Goal: Transaction & Acquisition: Purchase product/service

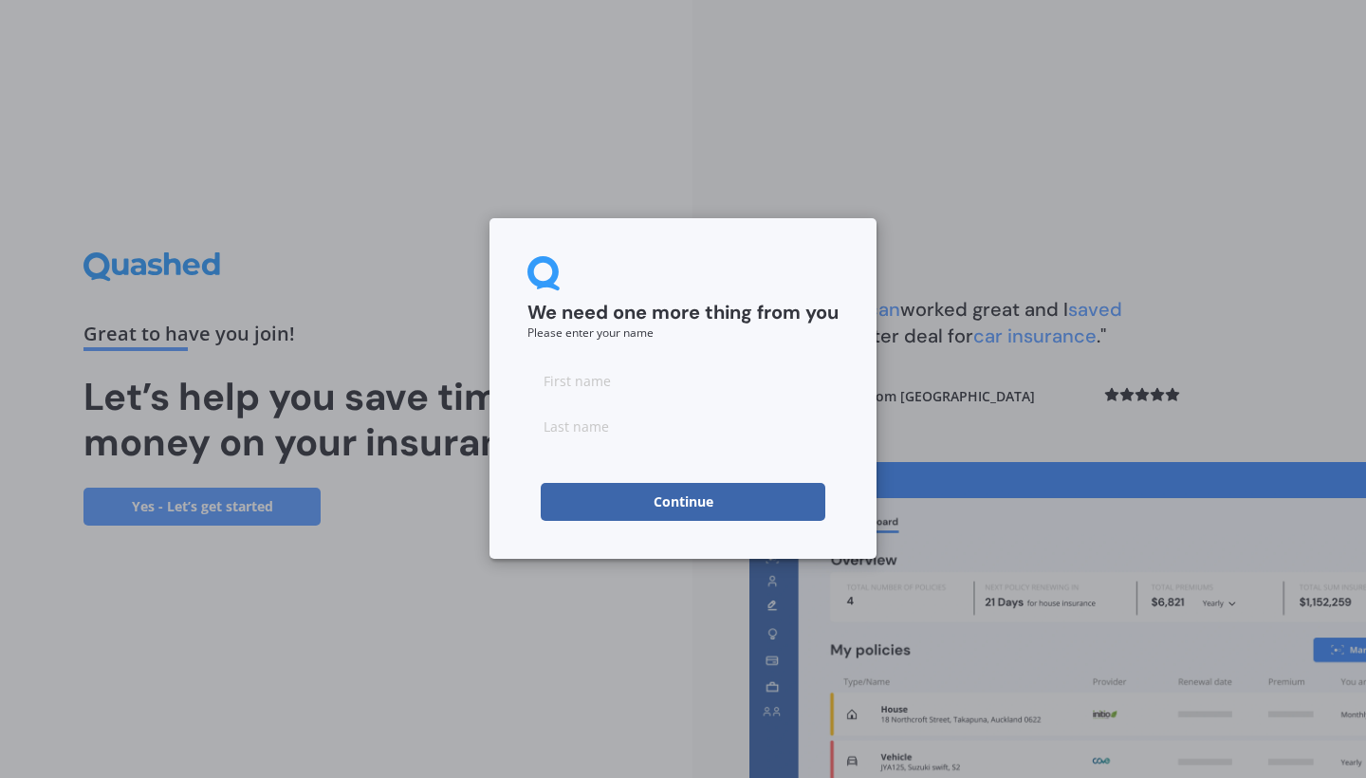
click at [694, 381] on input at bounding box center [682, 380] width 311 height 38
type input "Liv"
click at [661, 433] on input at bounding box center [682, 426] width 311 height 38
type input "[PERSON_NAME]"
click at [572, 381] on input "Liv" at bounding box center [682, 380] width 311 height 38
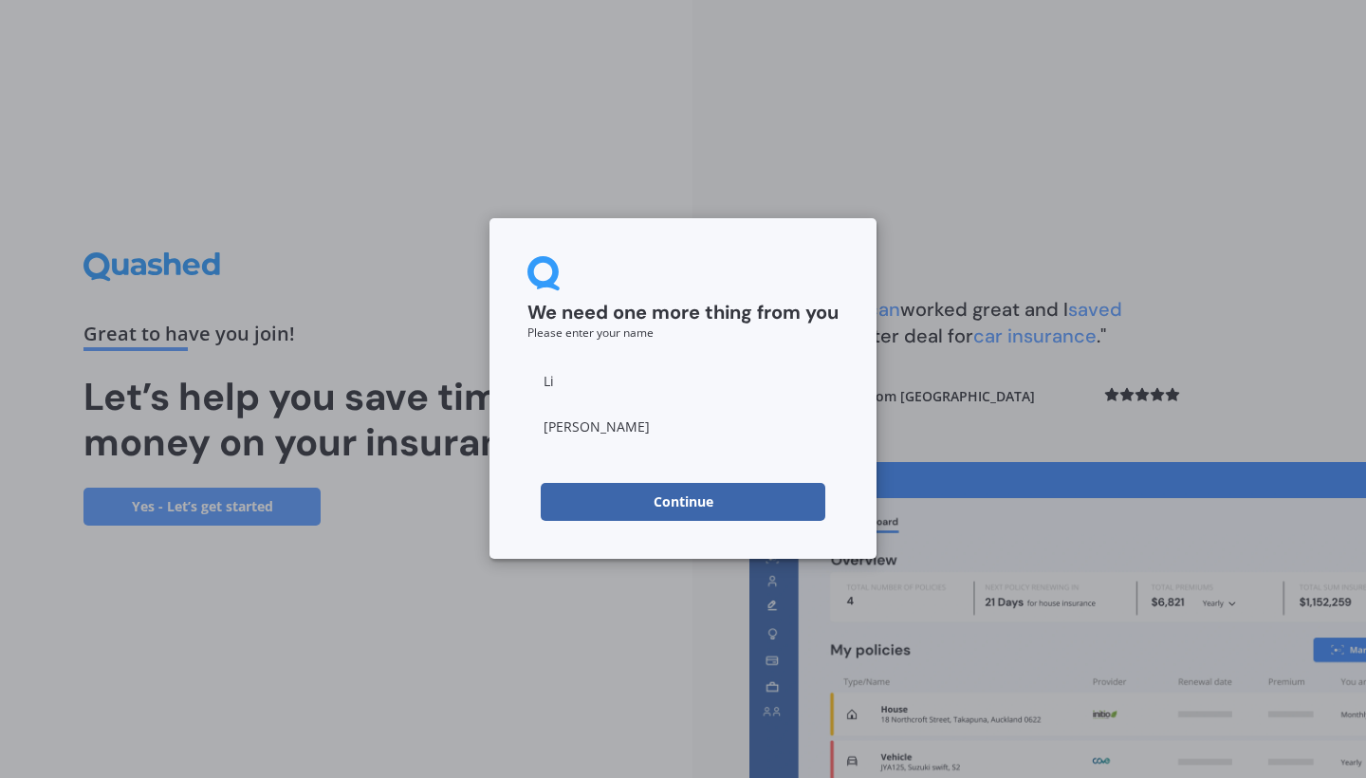
type input "L"
type input "[PERSON_NAME]"
click at [589, 494] on button "Continue" at bounding box center [683, 502] width 285 height 38
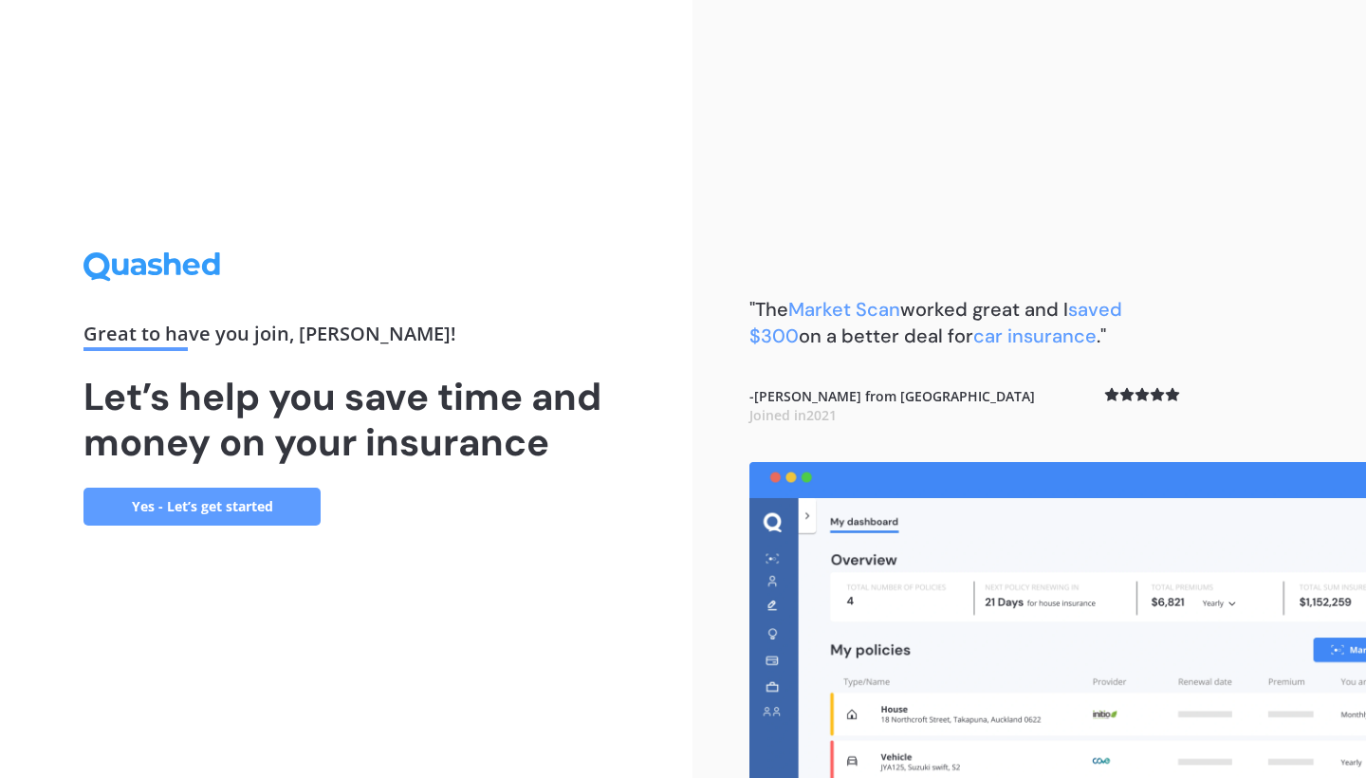
click at [269, 507] on link "Yes - Let’s get started" at bounding box center [201, 506] width 237 height 38
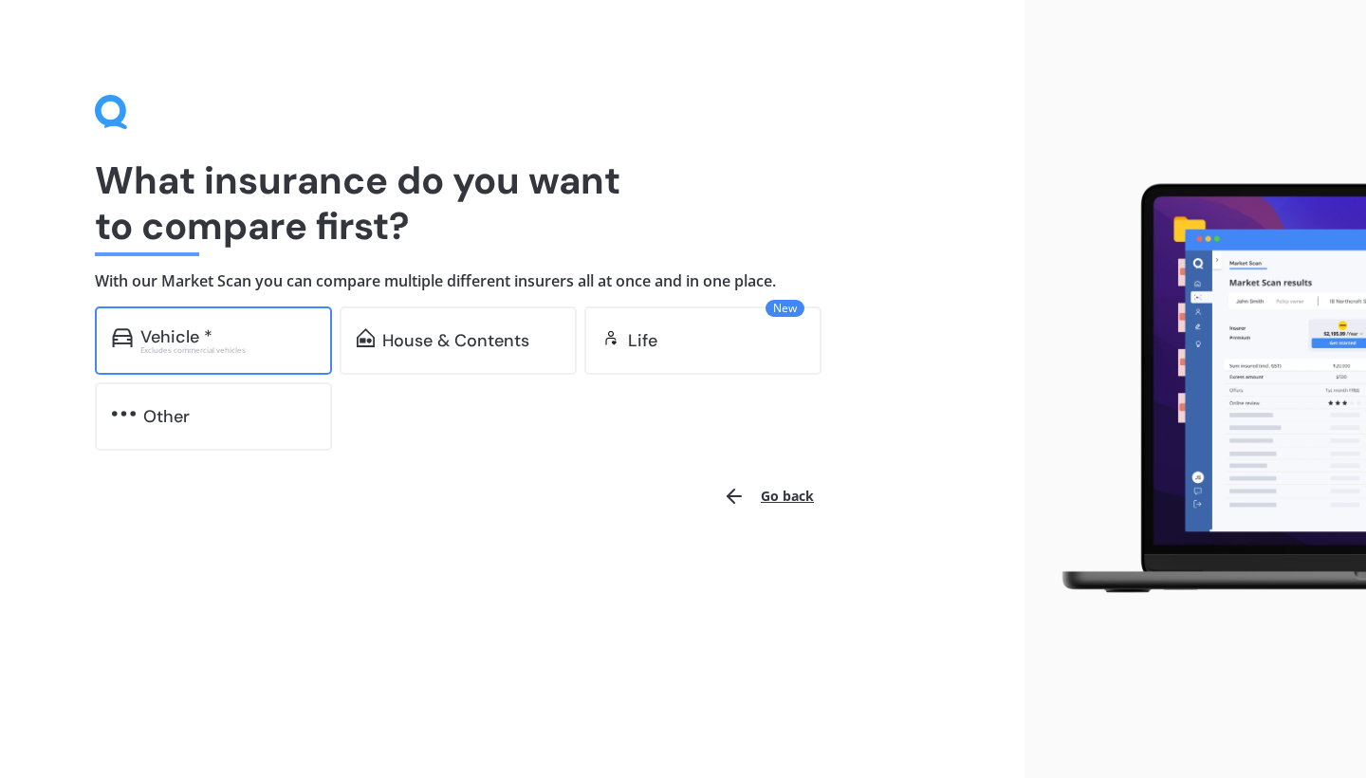
click at [272, 358] on div "Vehicle * Excludes commercial vehicles" at bounding box center [213, 340] width 237 height 68
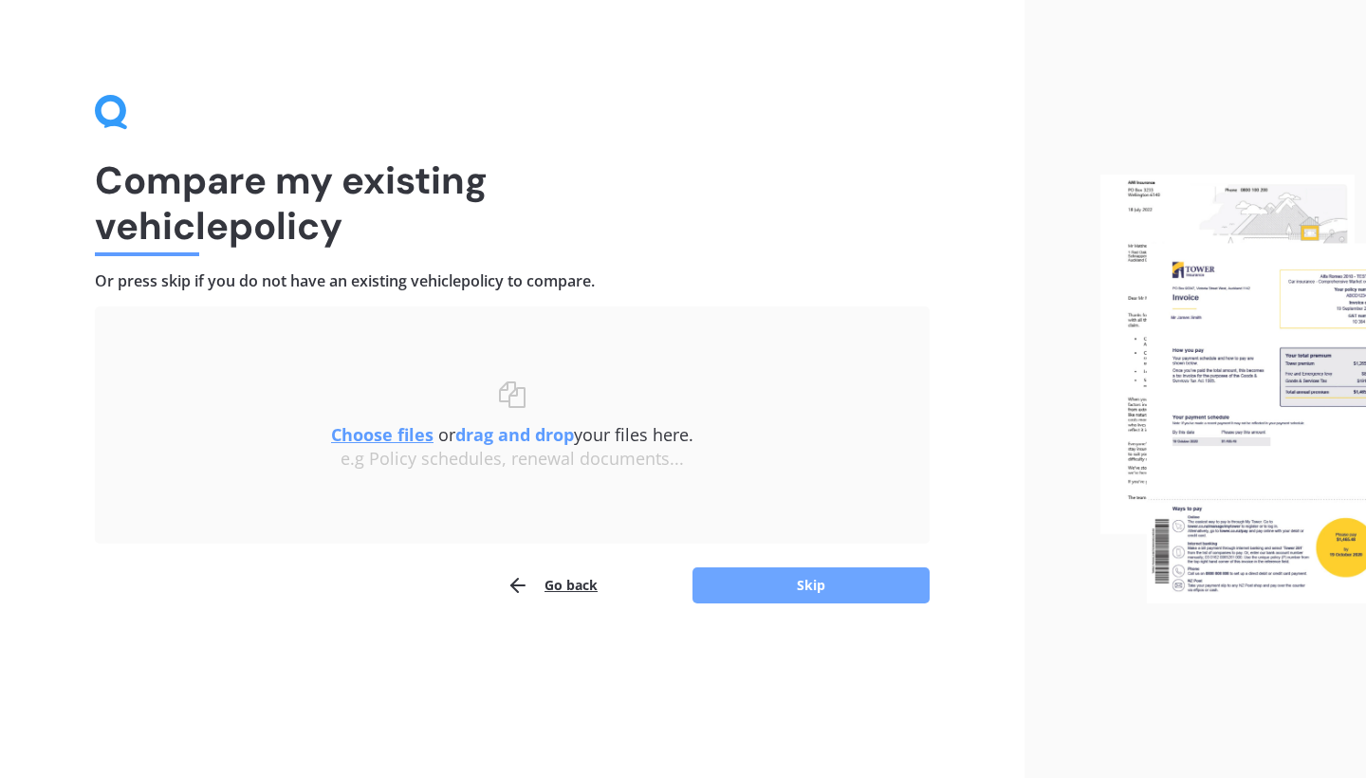
click at [772, 590] on button "Skip" at bounding box center [810, 585] width 237 height 36
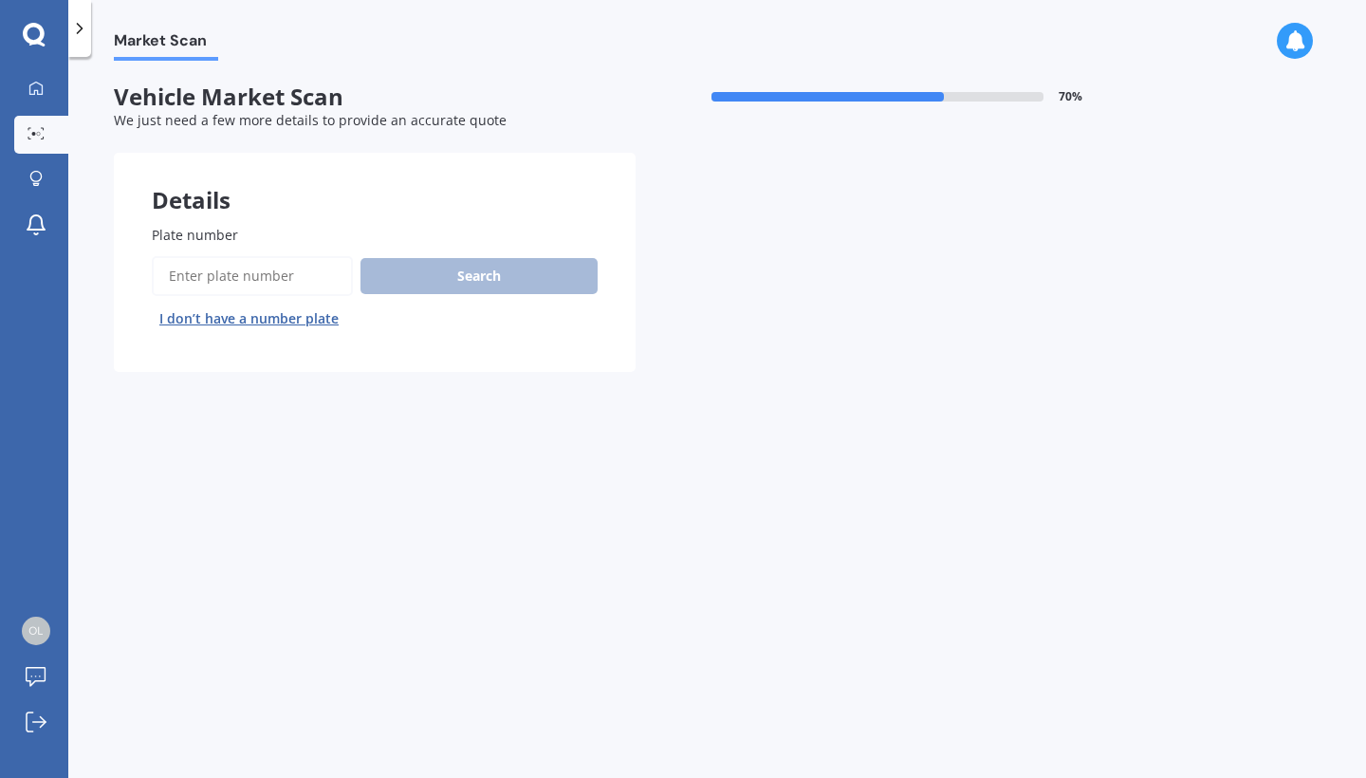
click at [279, 280] on input "Plate number" at bounding box center [252, 276] width 201 height 40
type input "NJK291"
click at [560, 265] on button "Search" at bounding box center [478, 276] width 237 height 36
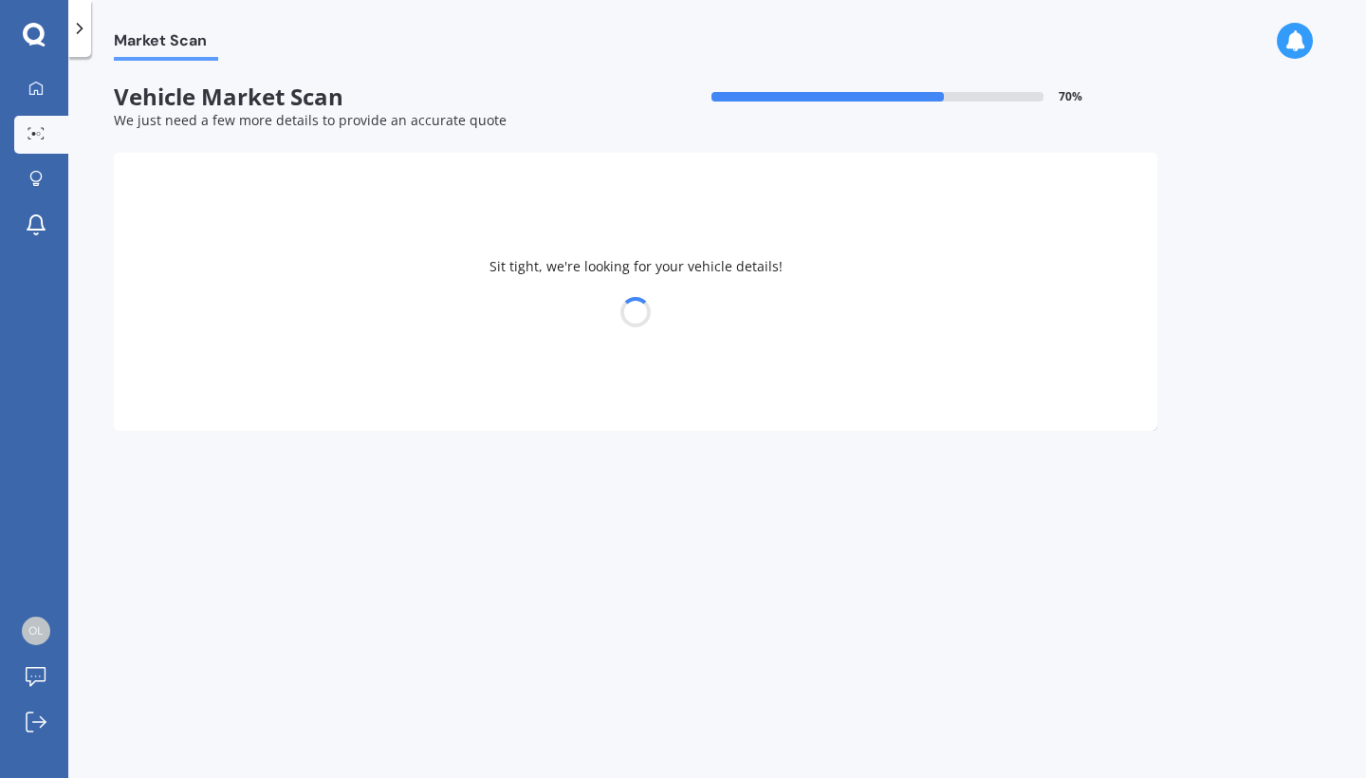
select select "MAZDA"
select select "AXELA"
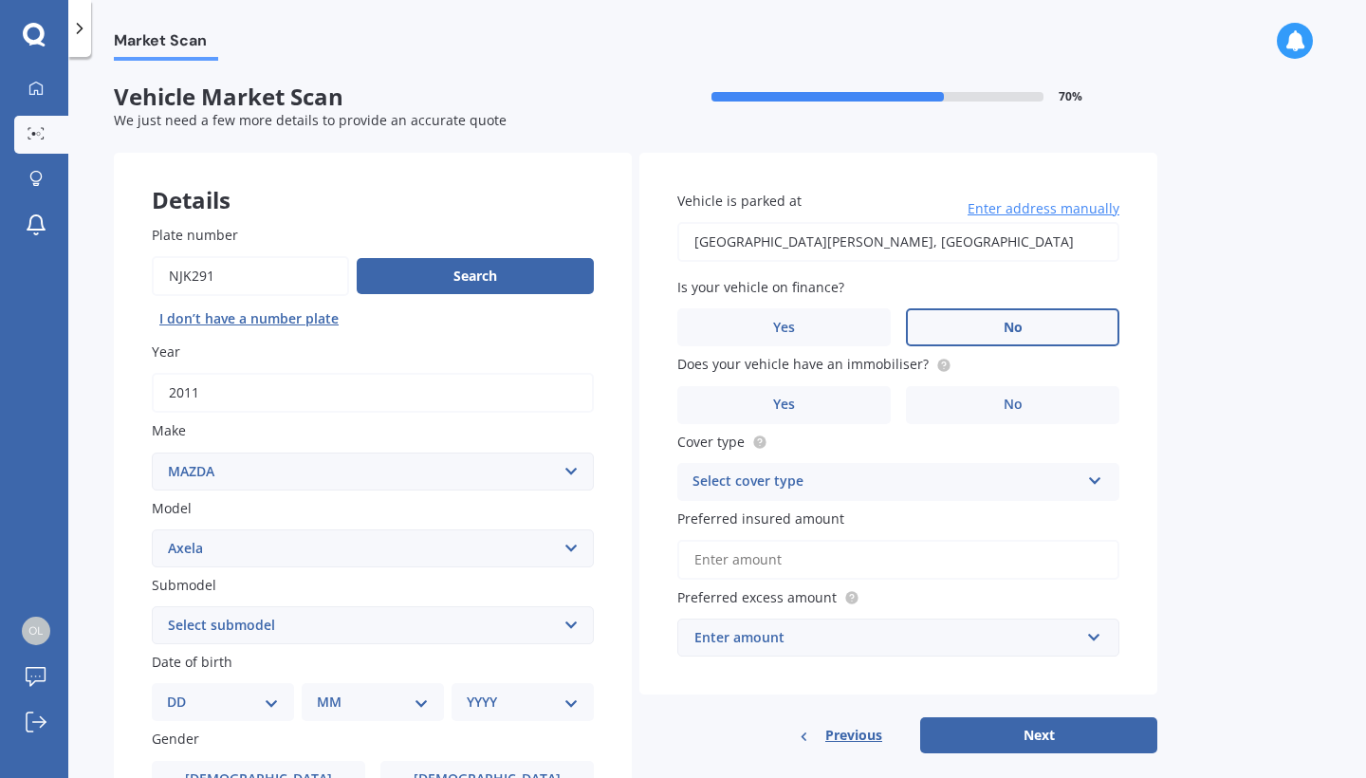
type input "[STREET_ADDRESS][PERSON_NAME]"
click at [862, 321] on label "Yes" at bounding box center [783, 327] width 213 height 38
click at [0, 0] on input "Yes" at bounding box center [0, 0] width 0 height 0
click at [993, 325] on label "No" at bounding box center [1012, 327] width 213 height 38
click at [0, 0] on input "No" at bounding box center [0, 0] width 0 height 0
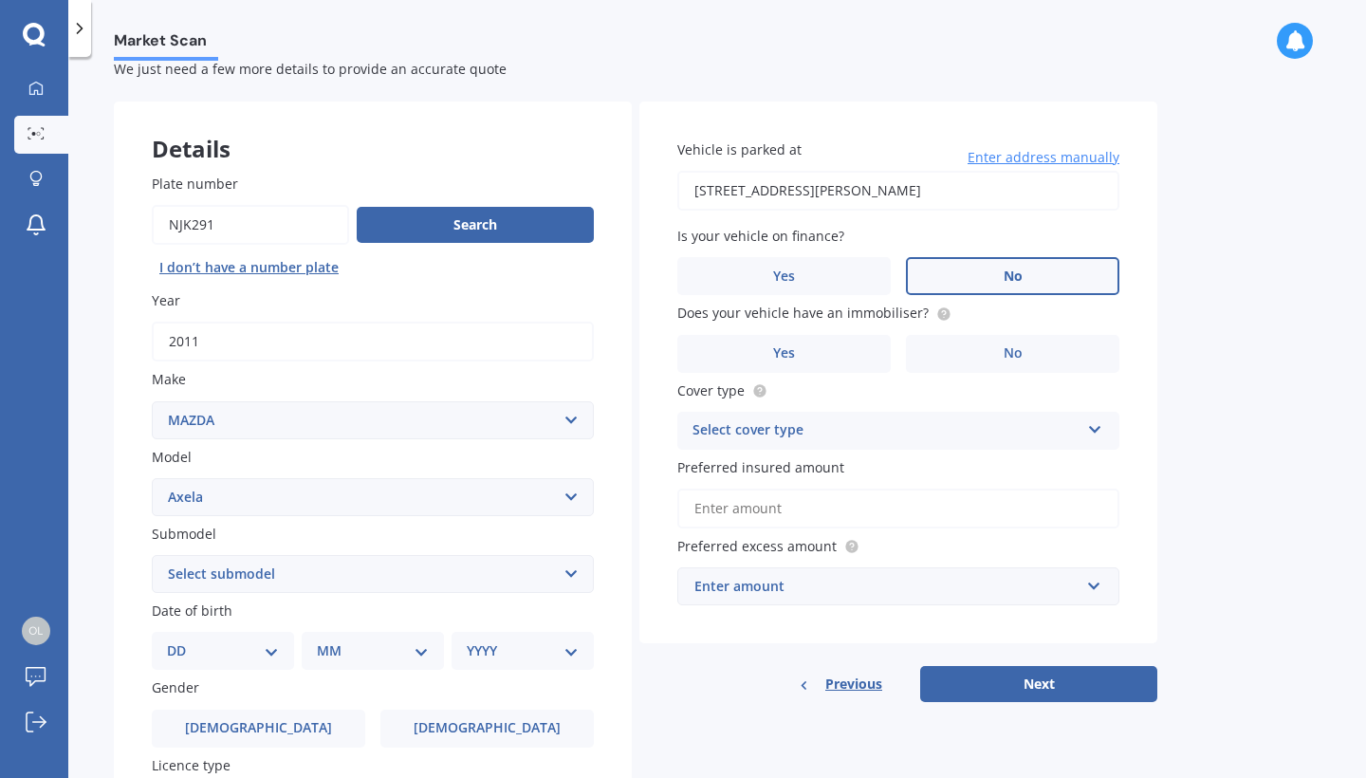
scroll to position [52, 0]
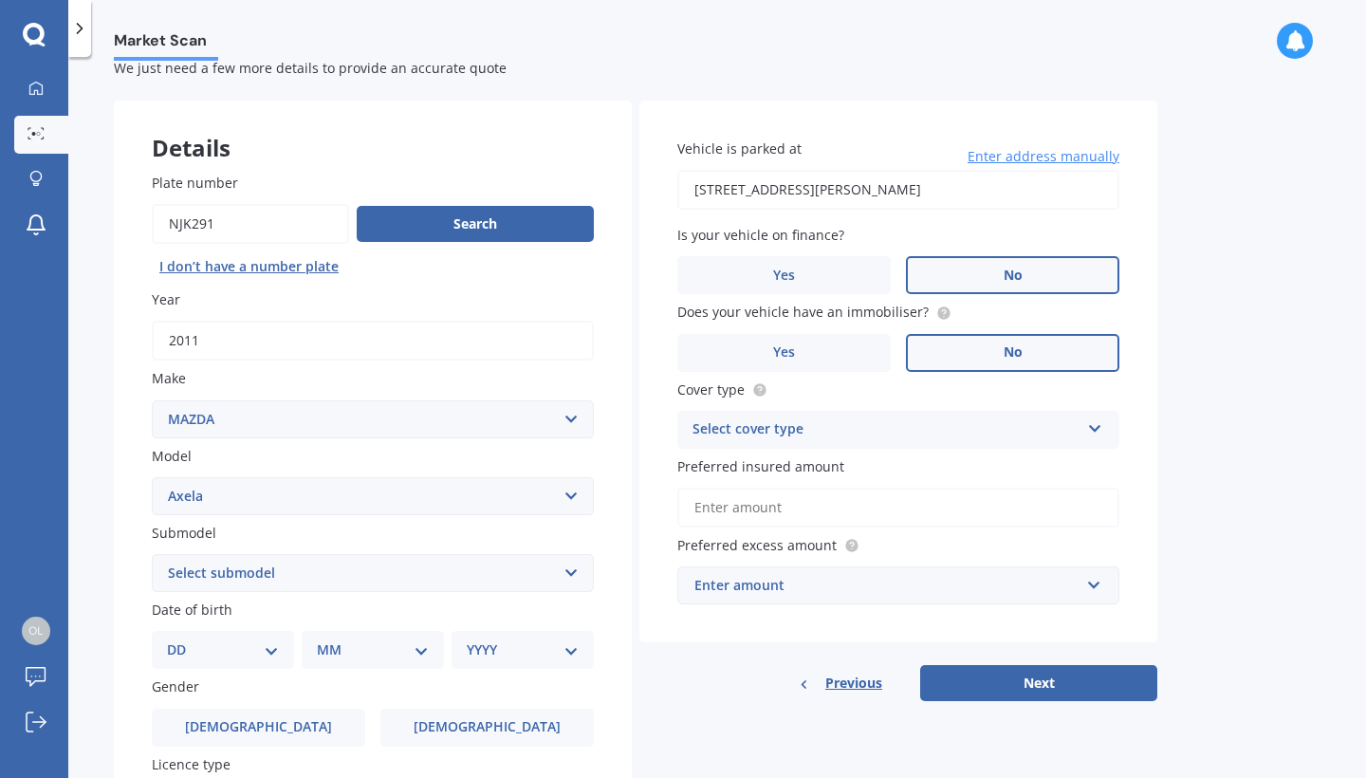
click at [996, 340] on label "No" at bounding box center [1012, 353] width 213 height 38
click at [0, 0] on input "No" at bounding box center [0, 0] width 0 height 0
click at [987, 419] on div "Select cover type" at bounding box center [885, 429] width 387 height 23
click at [972, 461] on div "Comprehensive" at bounding box center [898, 467] width 440 height 34
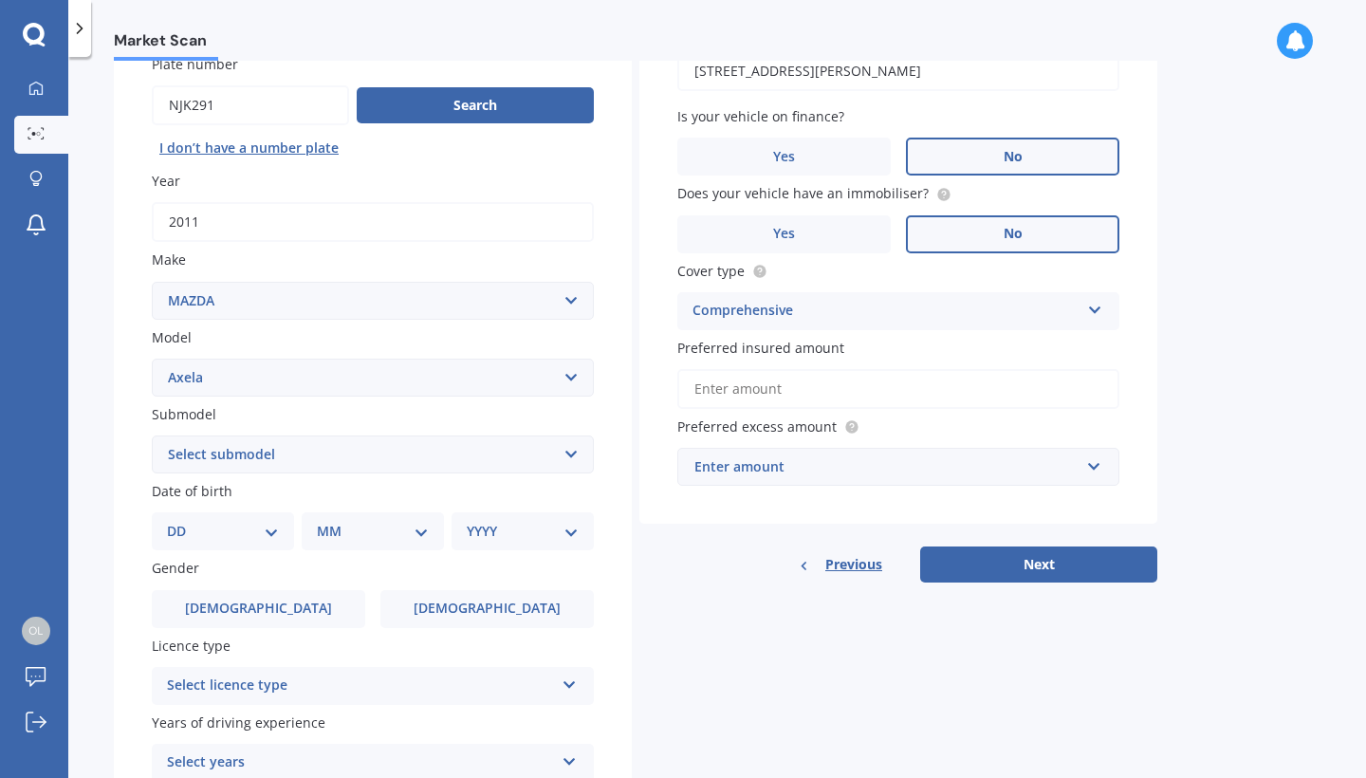
scroll to position [172, 0]
click at [924, 394] on input "Preferred insured amount" at bounding box center [898, 388] width 442 height 40
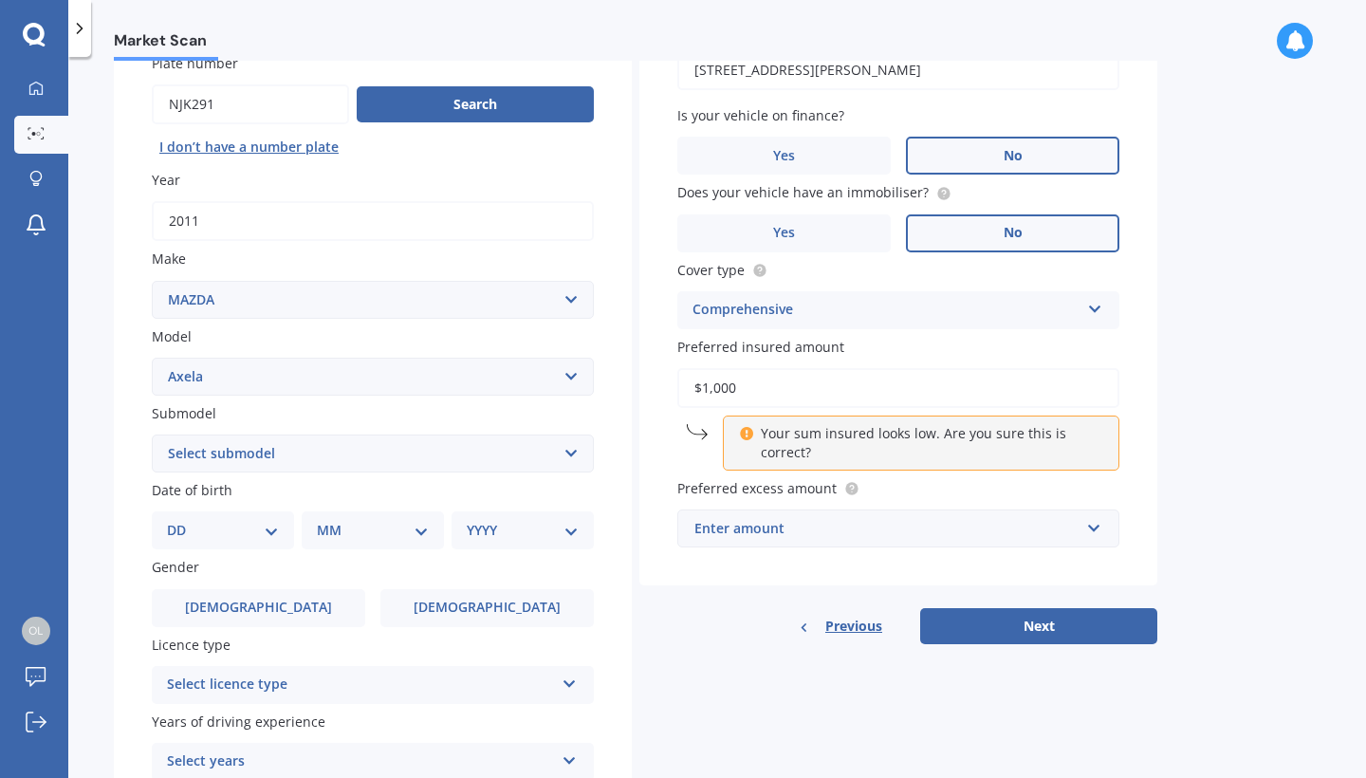
type input "$10,000"
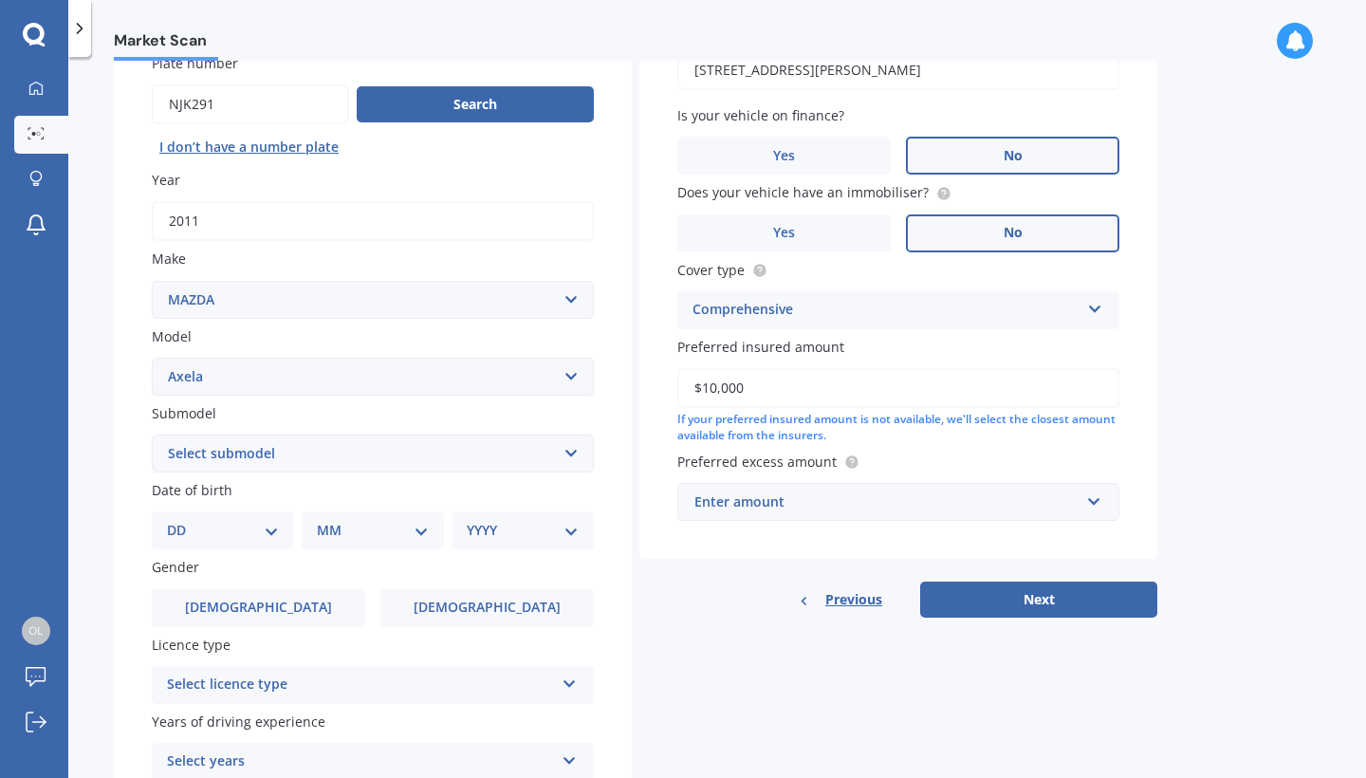
click at [977, 500] on div "Enter amount" at bounding box center [886, 501] width 385 height 21
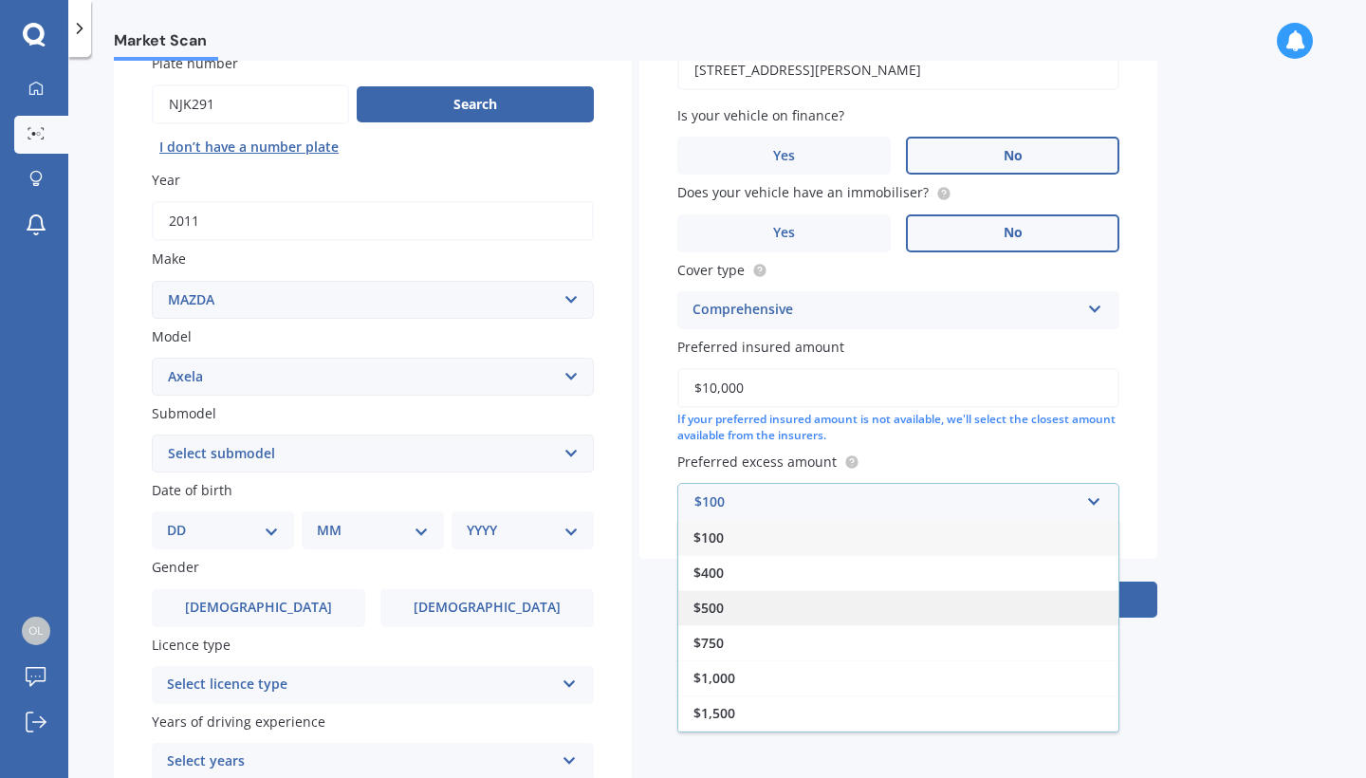
click at [940, 595] on div "$500" at bounding box center [898, 607] width 440 height 35
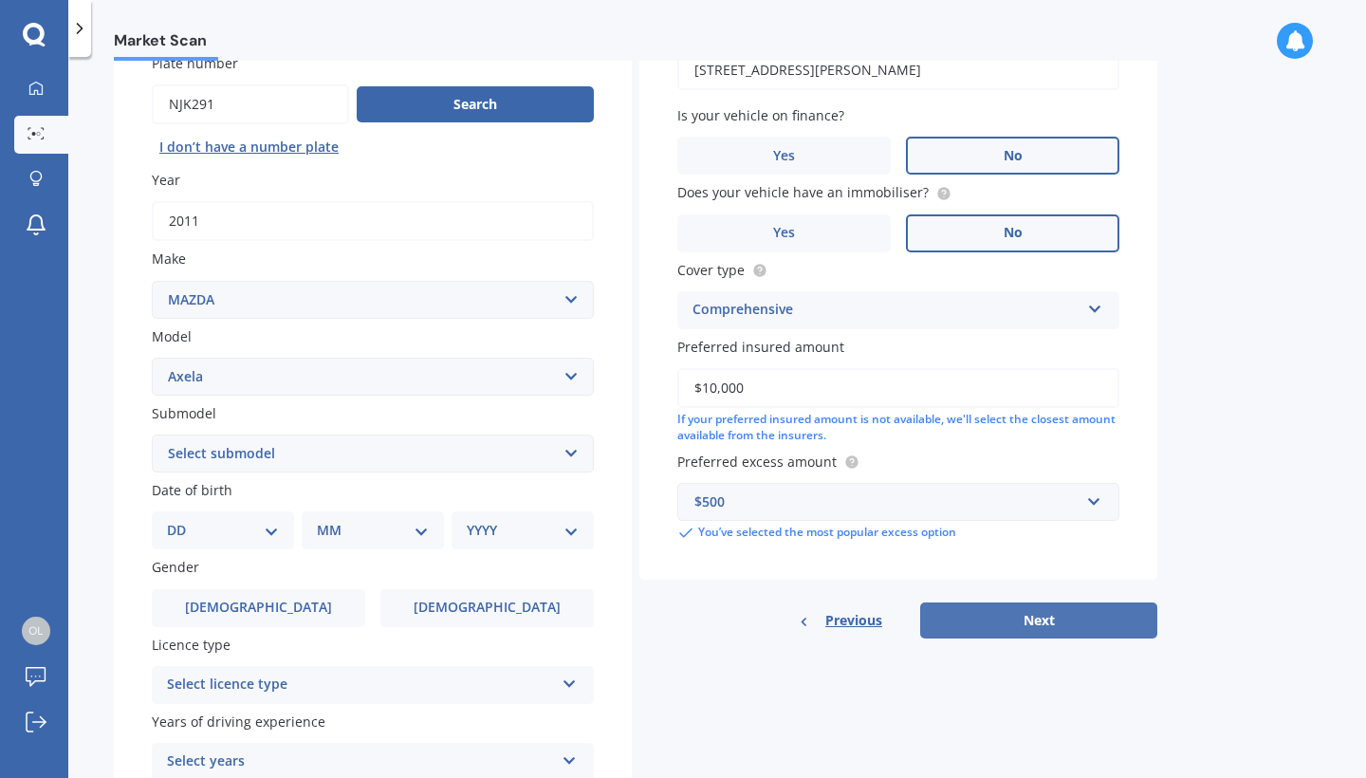
click at [1107, 608] on button "Next" at bounding box center [1038, 620] width 237 height 36
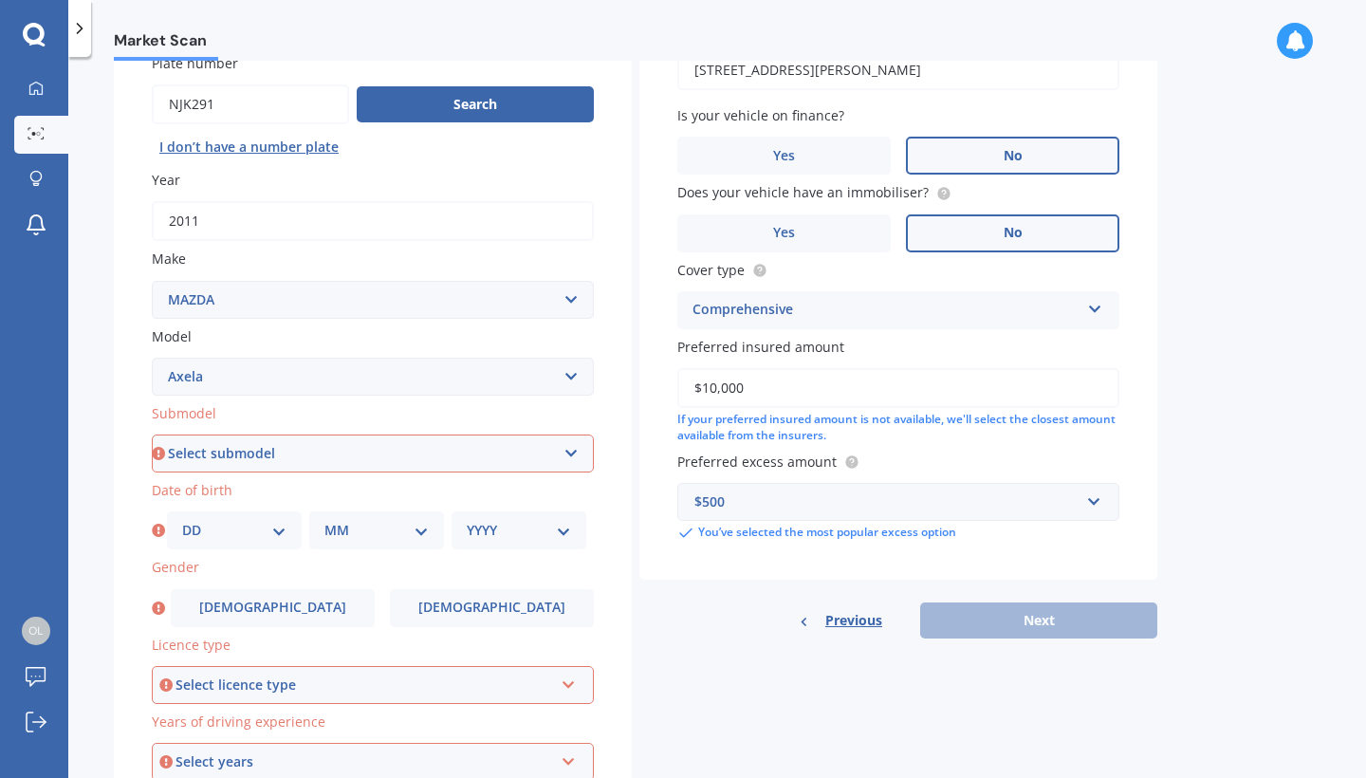
select select "HATCHBACK"
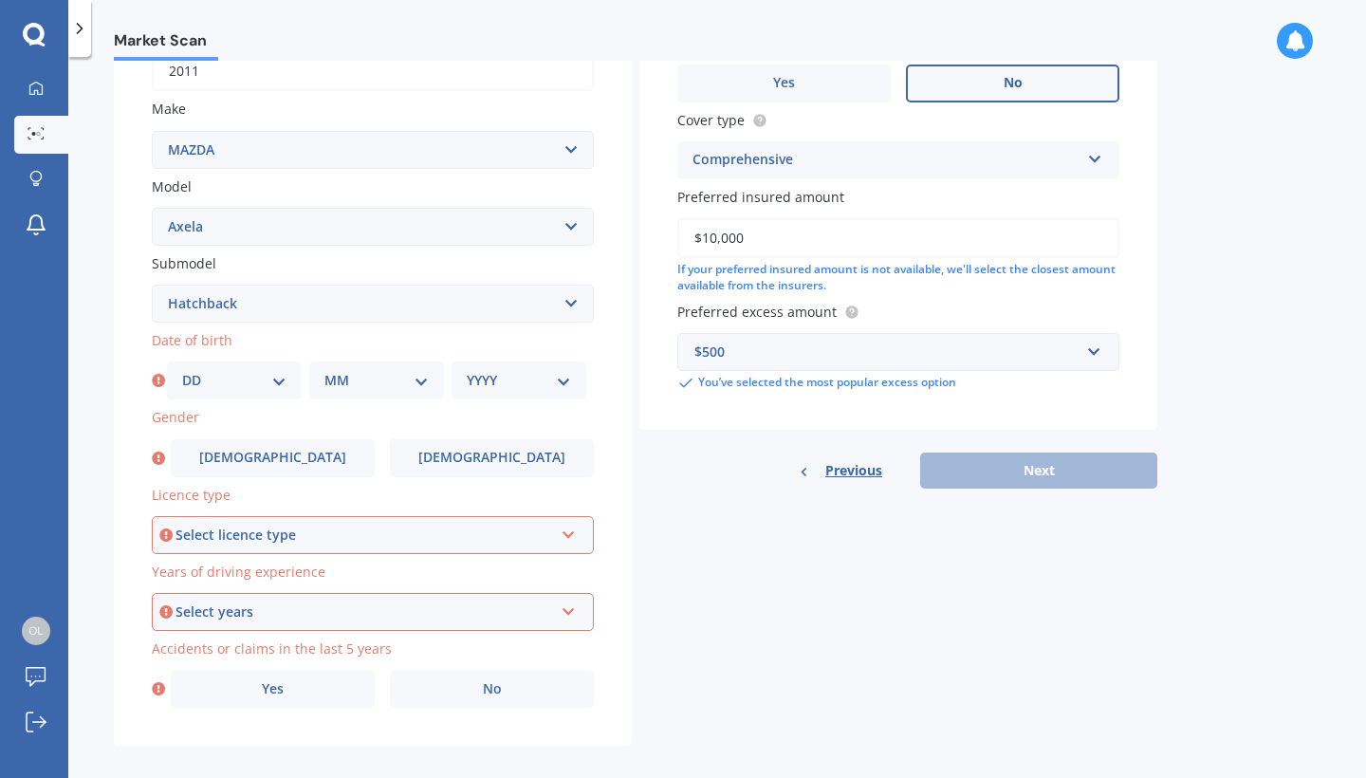
scroll to position [323, 0]
select select "03"
select select "07"
select select "1998"
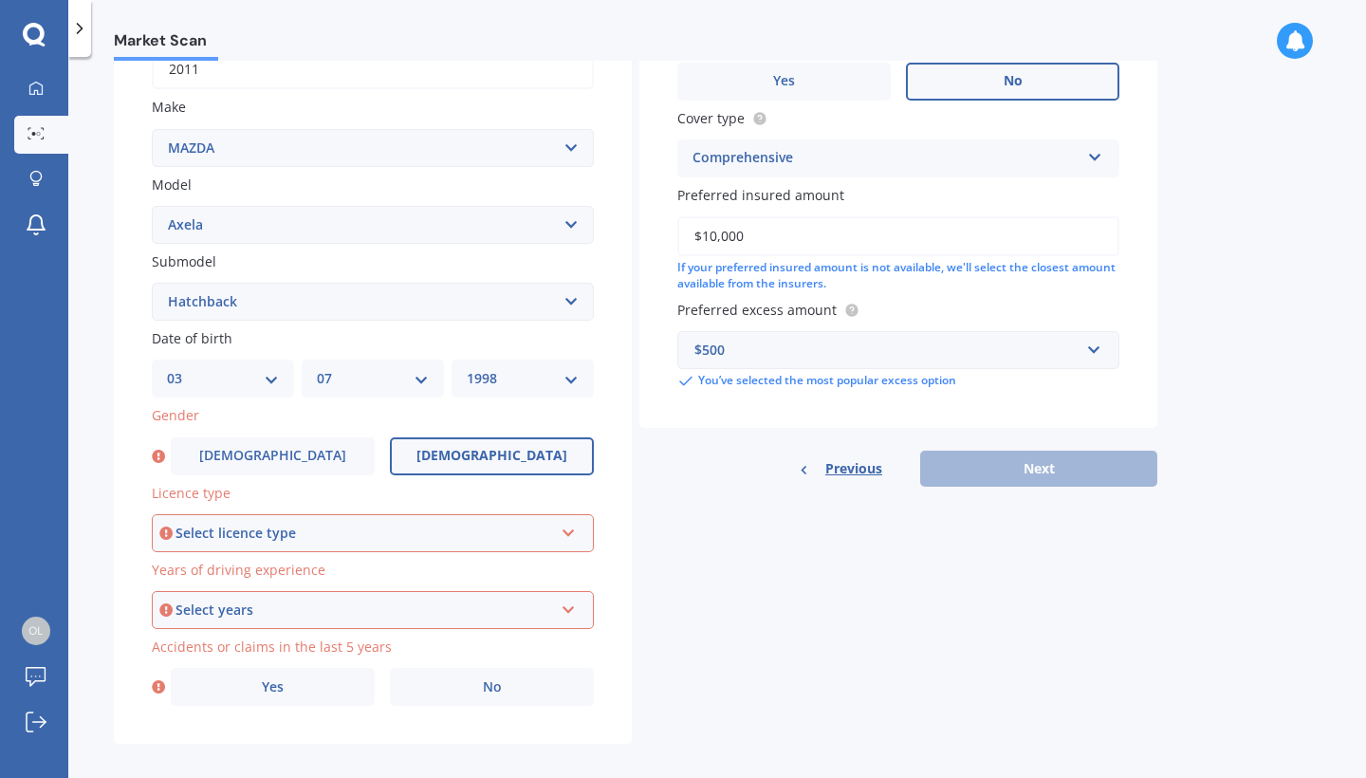
click at [446, 461] on label "[DEMOGRAPHIC_DATA]" at bounding box center [492, 456] width 204 height 38
click at [0, 0] on input "[DEMOGRAPHIC_DATA]" at bounding box center [0, 0] width 0 height 0
click at [423, 523] on div "Select licence type" at bounding box center [363, 533] width 377 height 21
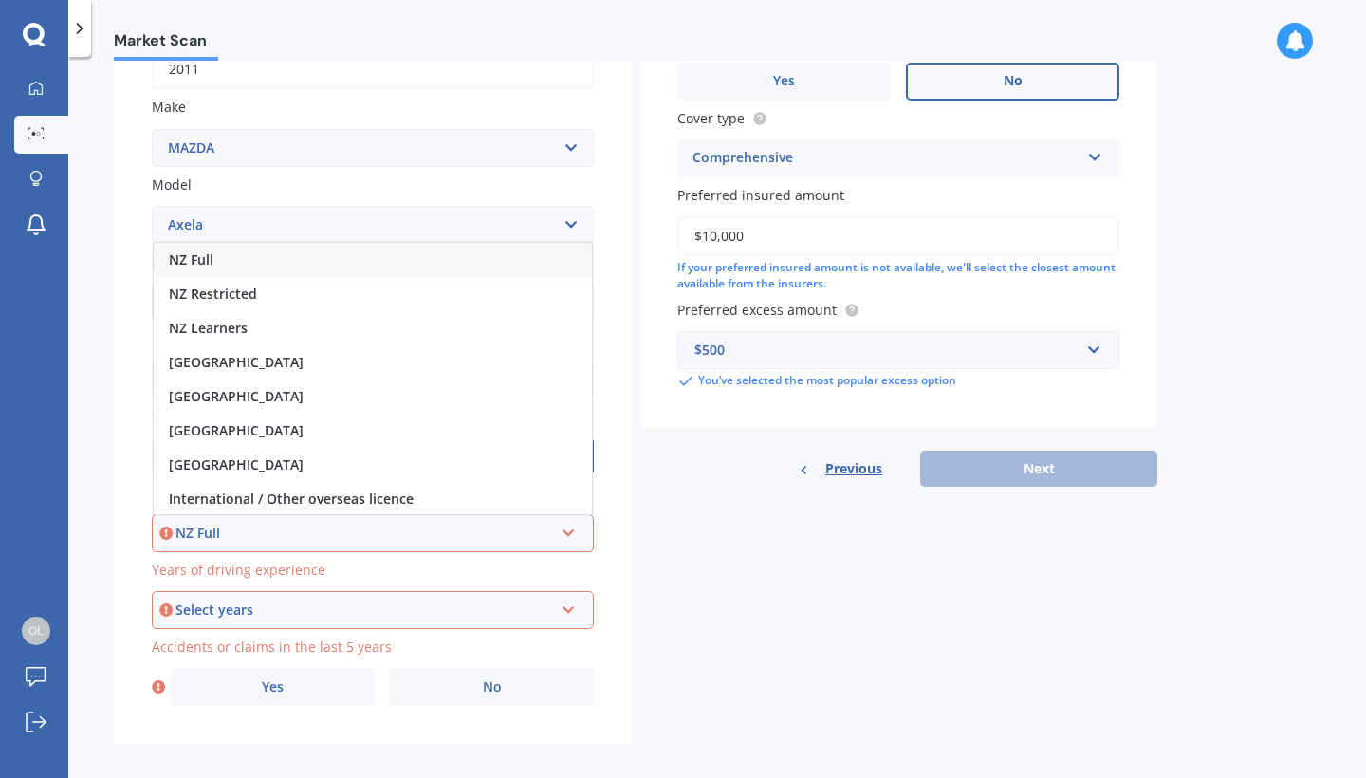
click at [398, 261] on div "NZ Full" at bounding box center [373, 260] width 438 height 34
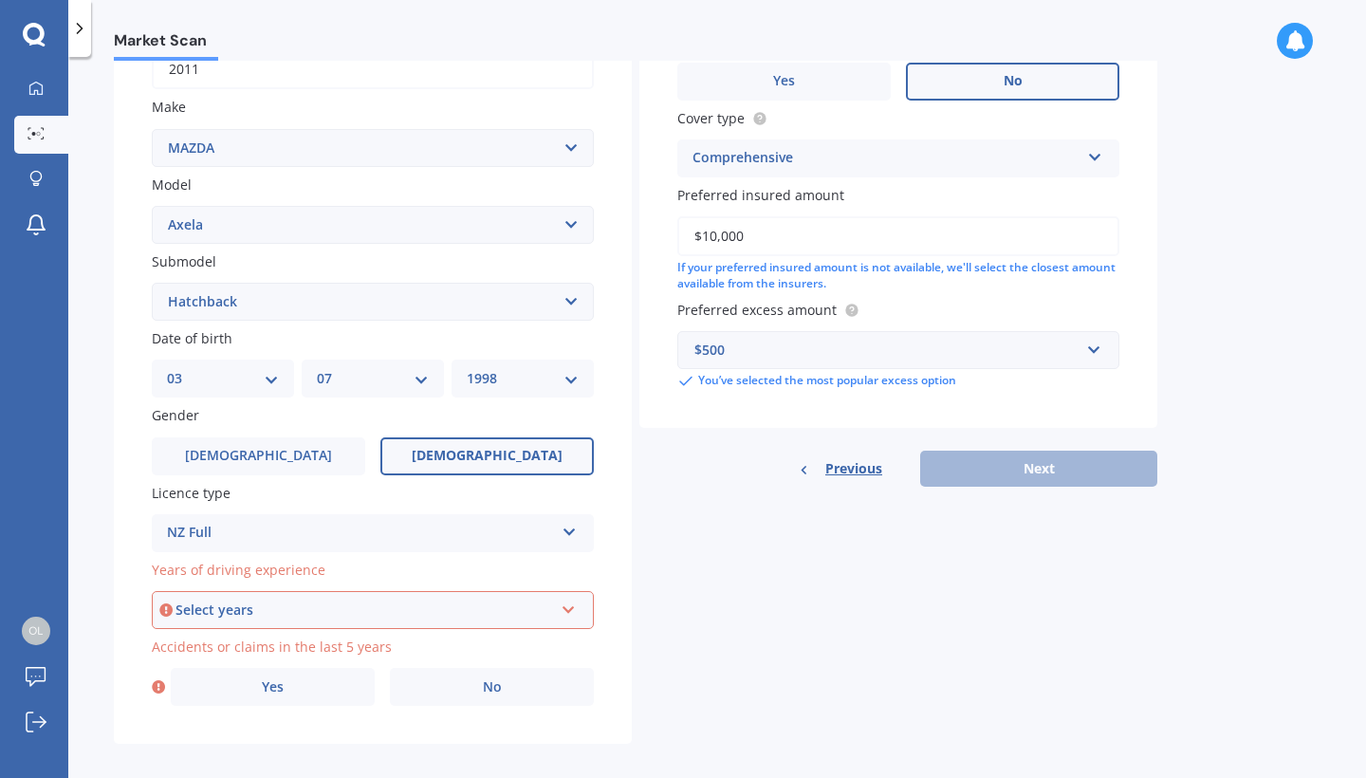
click at [363, 599] on div "Select years" at bounding box center [363, 609] width 377 height 21
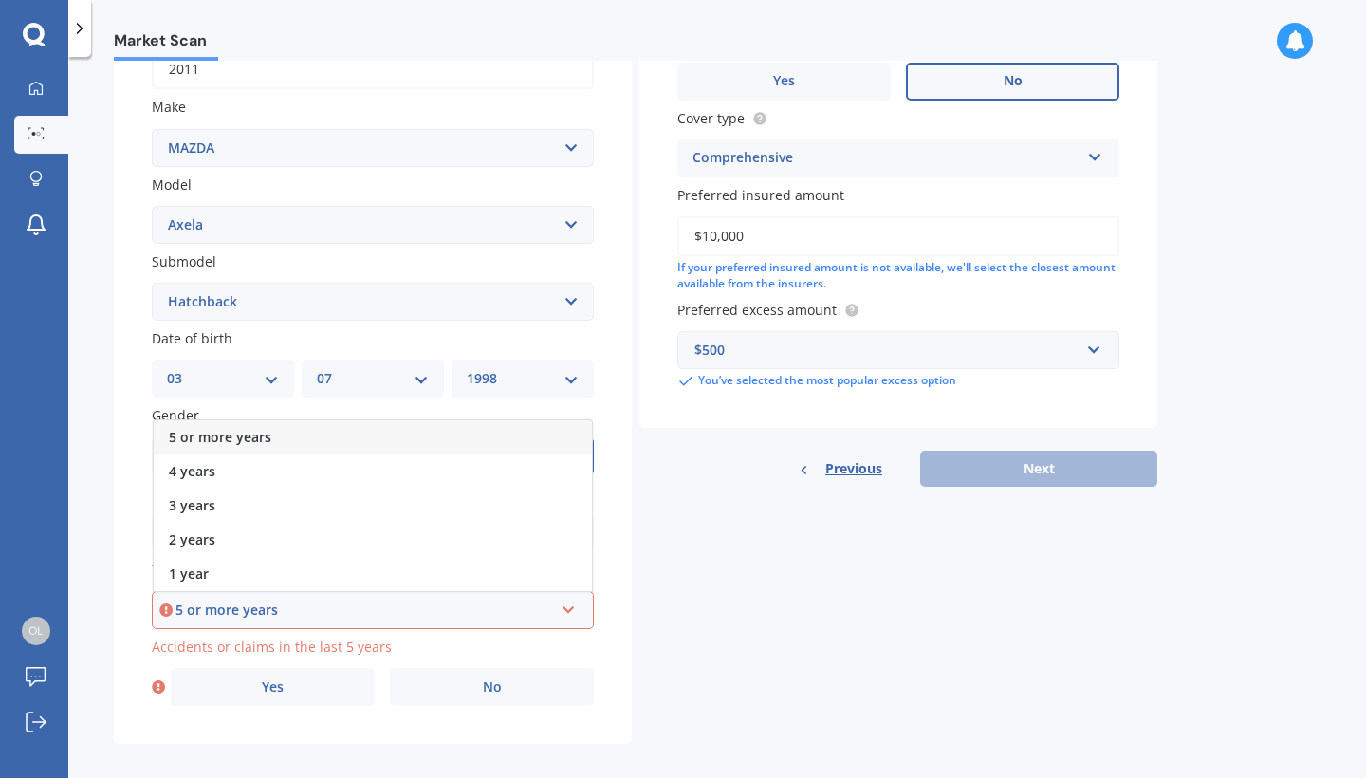
click at [343, 424] on div "5 or more years" at bounding box center [373, 437] width 438 height 34
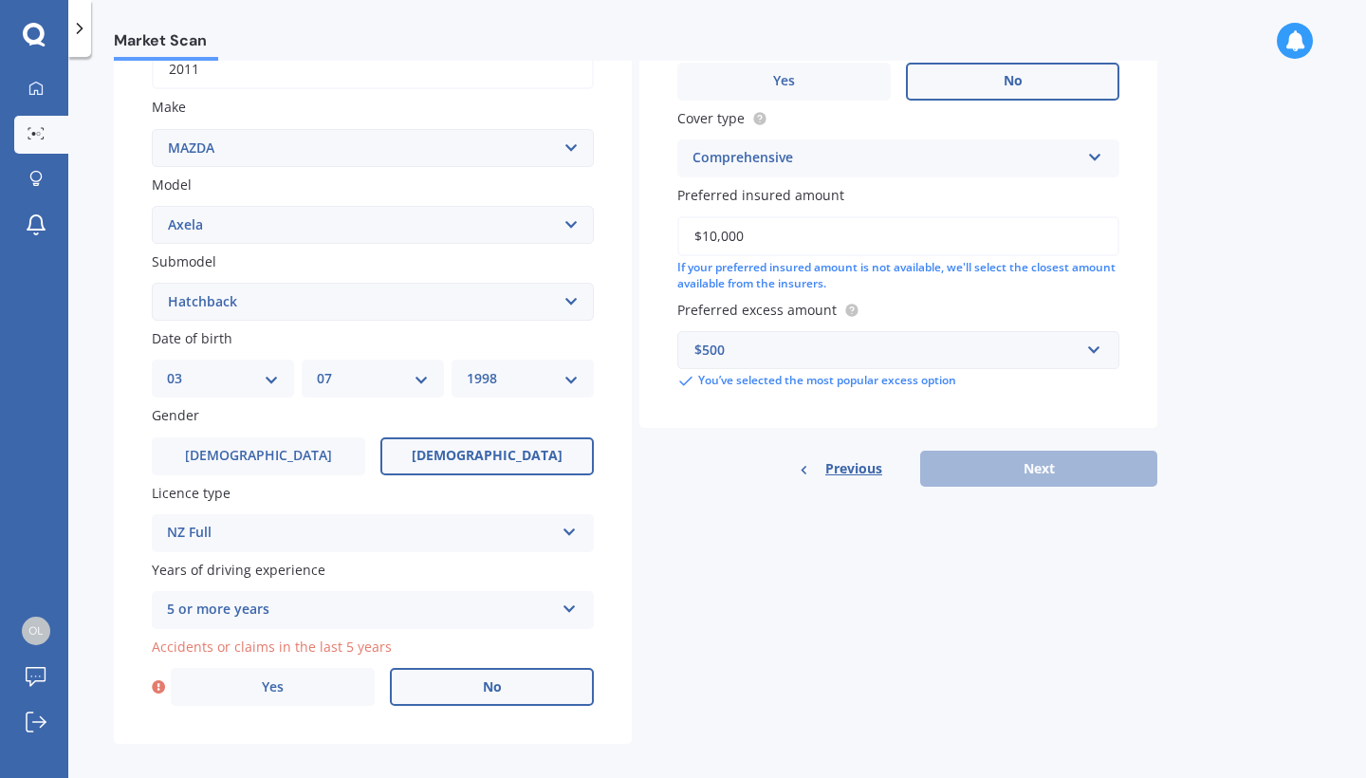
click at [431, 677] on label "No" at bounding box center [492, 687] width 204 height 38
click at [0, 0] on input "No" at bounding box center [0, 0] width 0 height 0
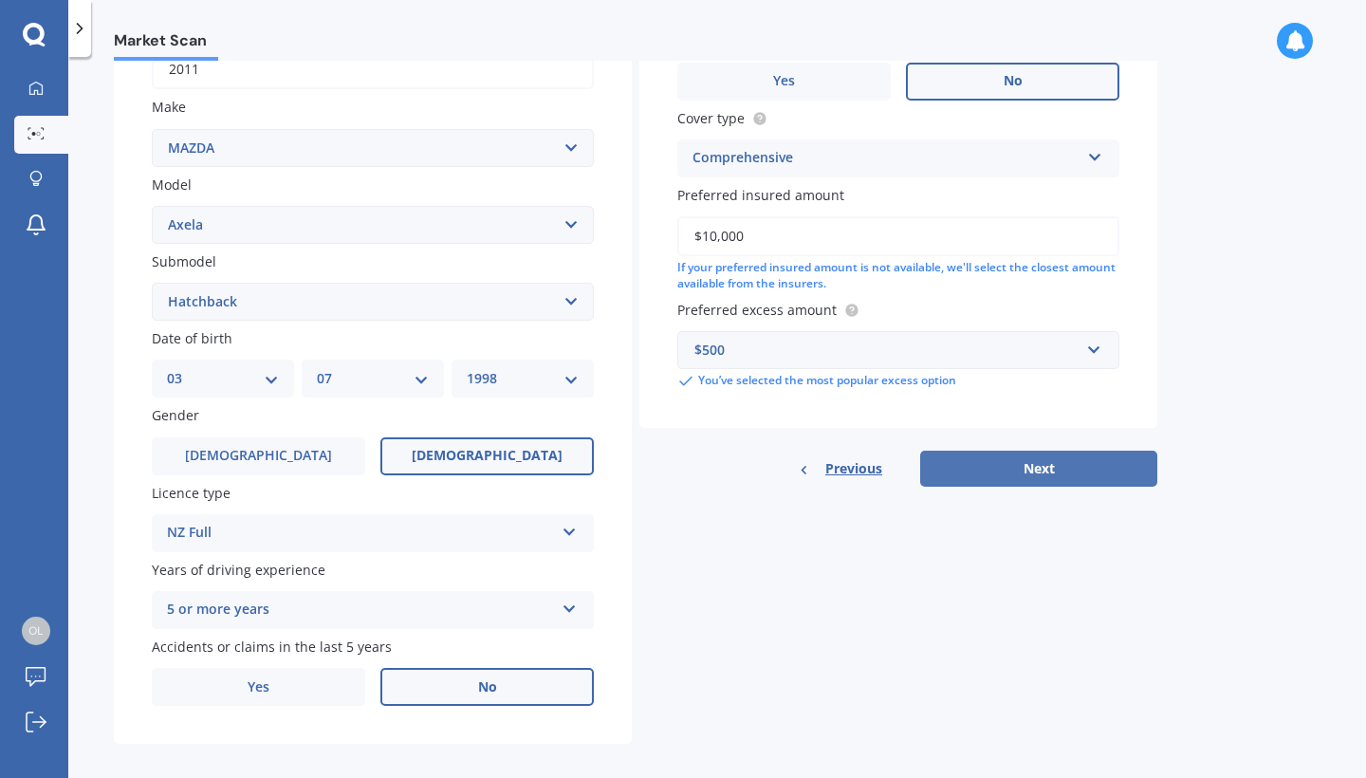
click at [986, 450] on button "Next" at bounding box center [1038, 468] width 237 height 36
select select "03"
select select "07"
select select "1998"
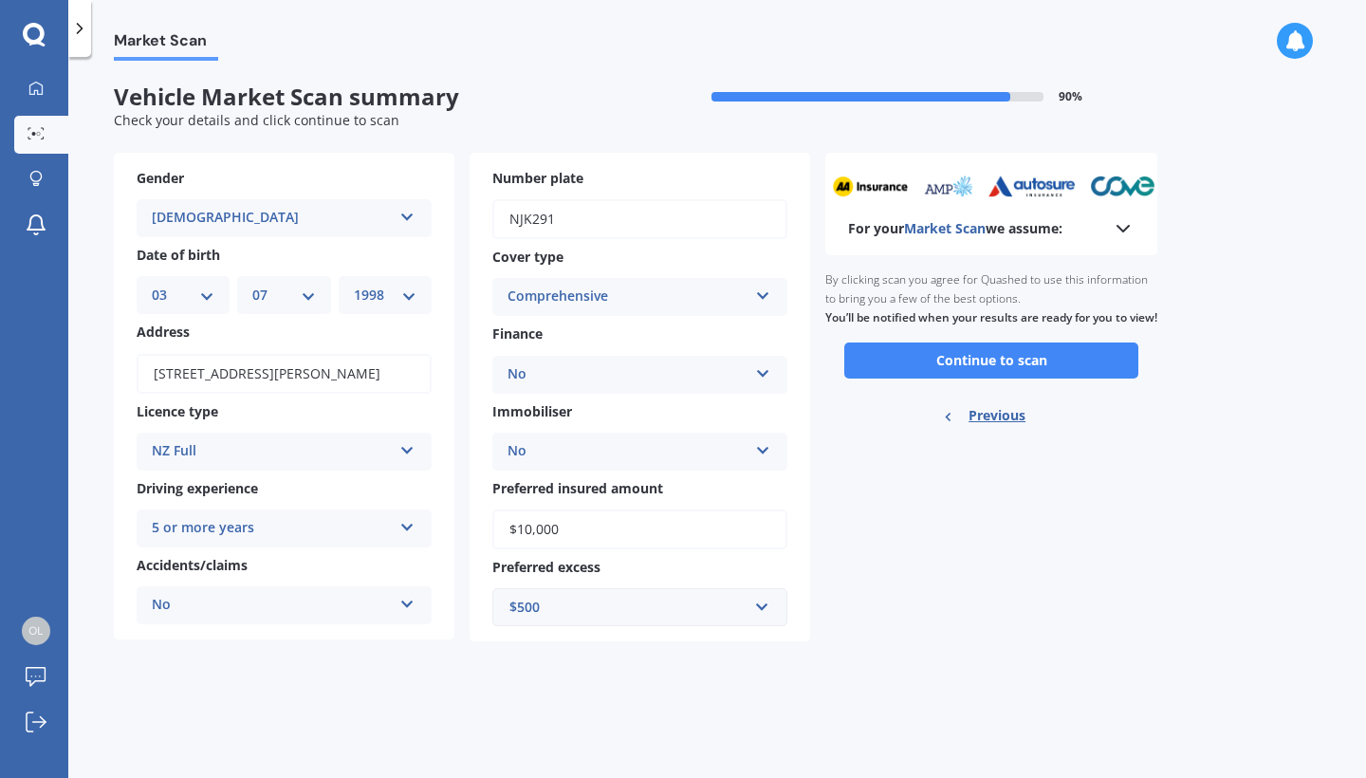
scroll to position [0, 0]
click at [1020, 377] on button "Continue to scan" at bounding box center [991, 360] width 294 height 36
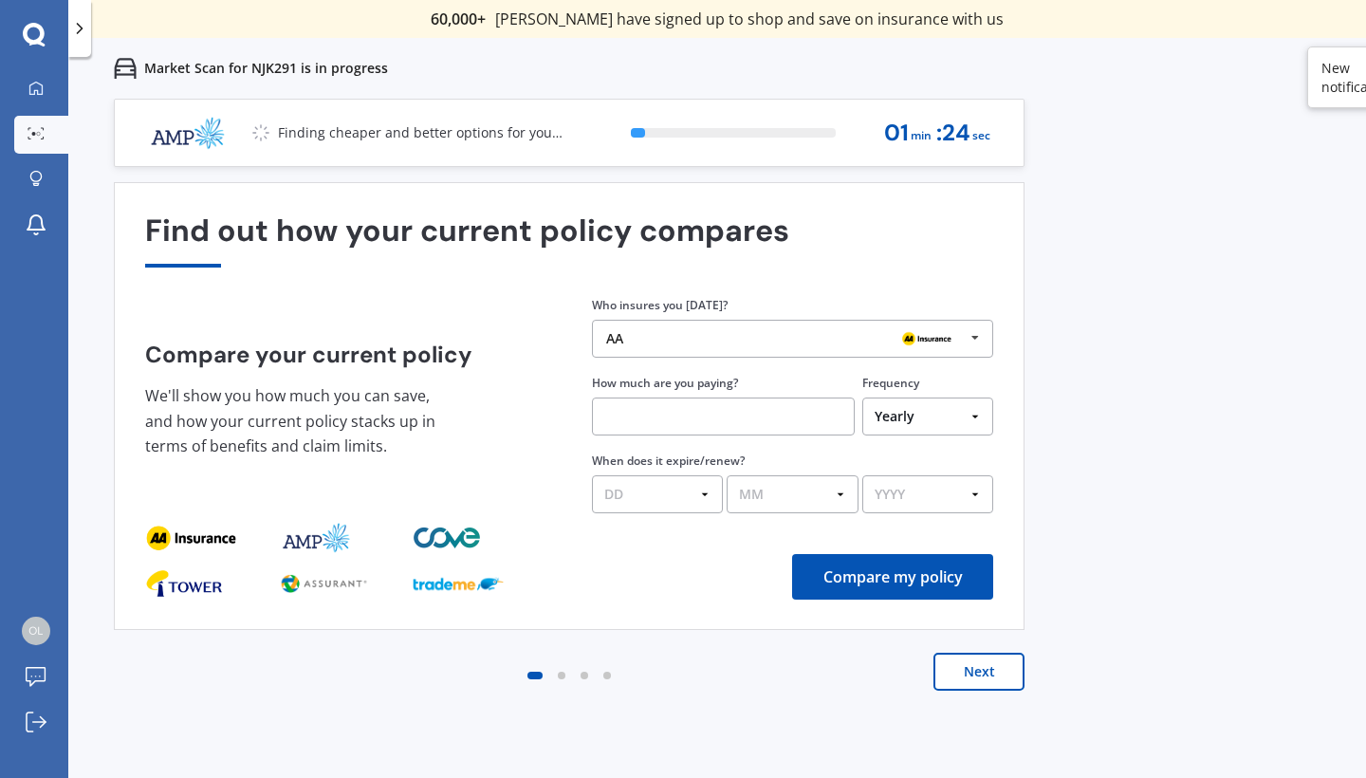
click at [964, 337] on icon at bounding box center [975, 338] width 28 height 35
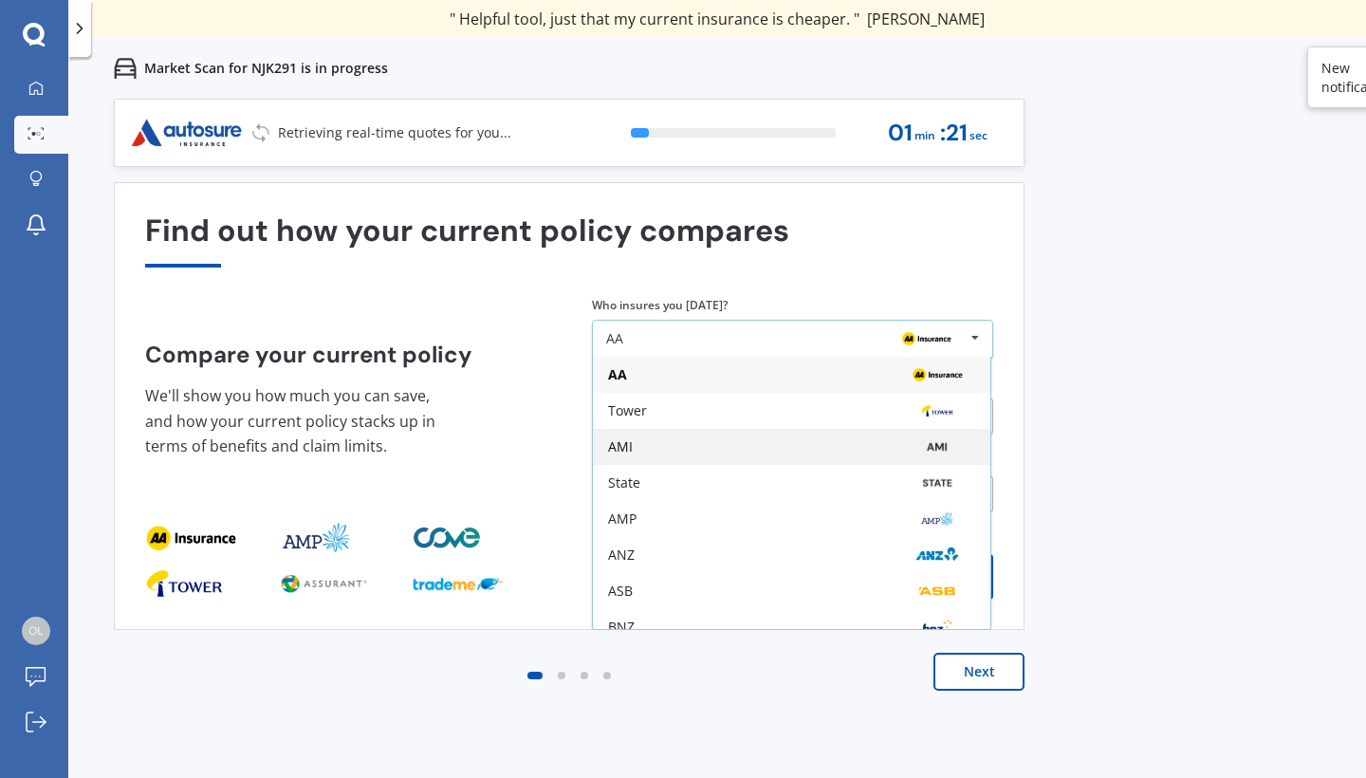
click at [928, 436] on img at bounding box center [937, 446] width 60 height 23
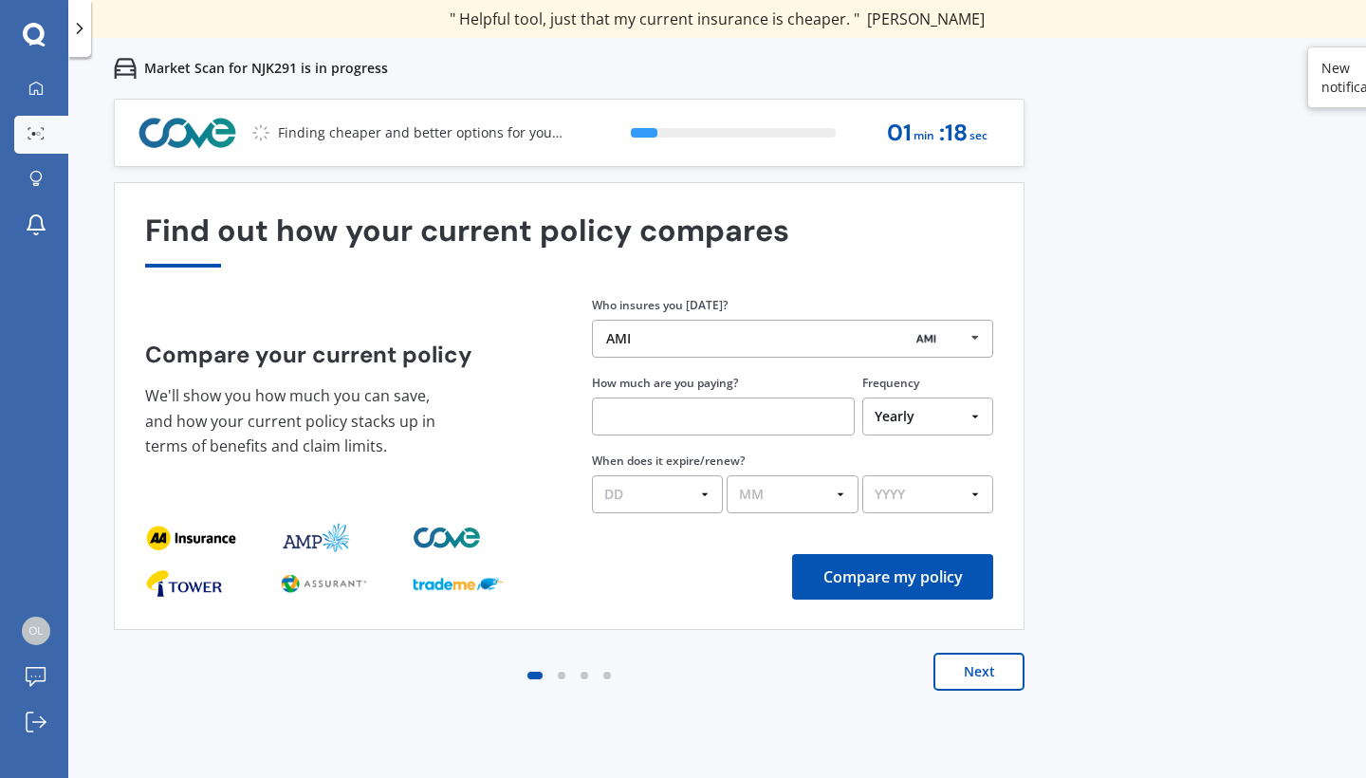
click at [781, 418] on input "text" at bounding box center [723, 416] width 263 height 38
type input "$1,021.00"
select select "07"
select select "09"
select select "2025"
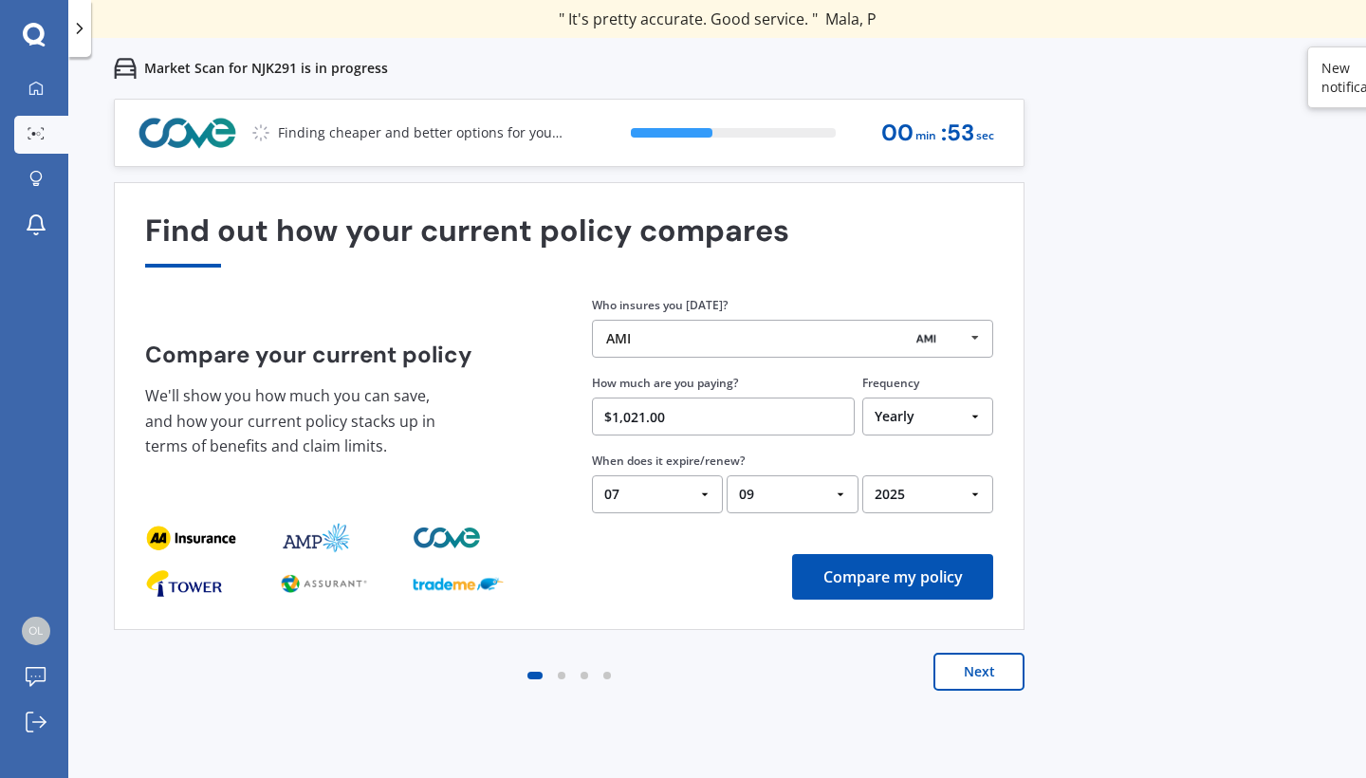
click at [899, 580] on button "Compare my policy" at bounding box center [892, 577] width 201 height 46
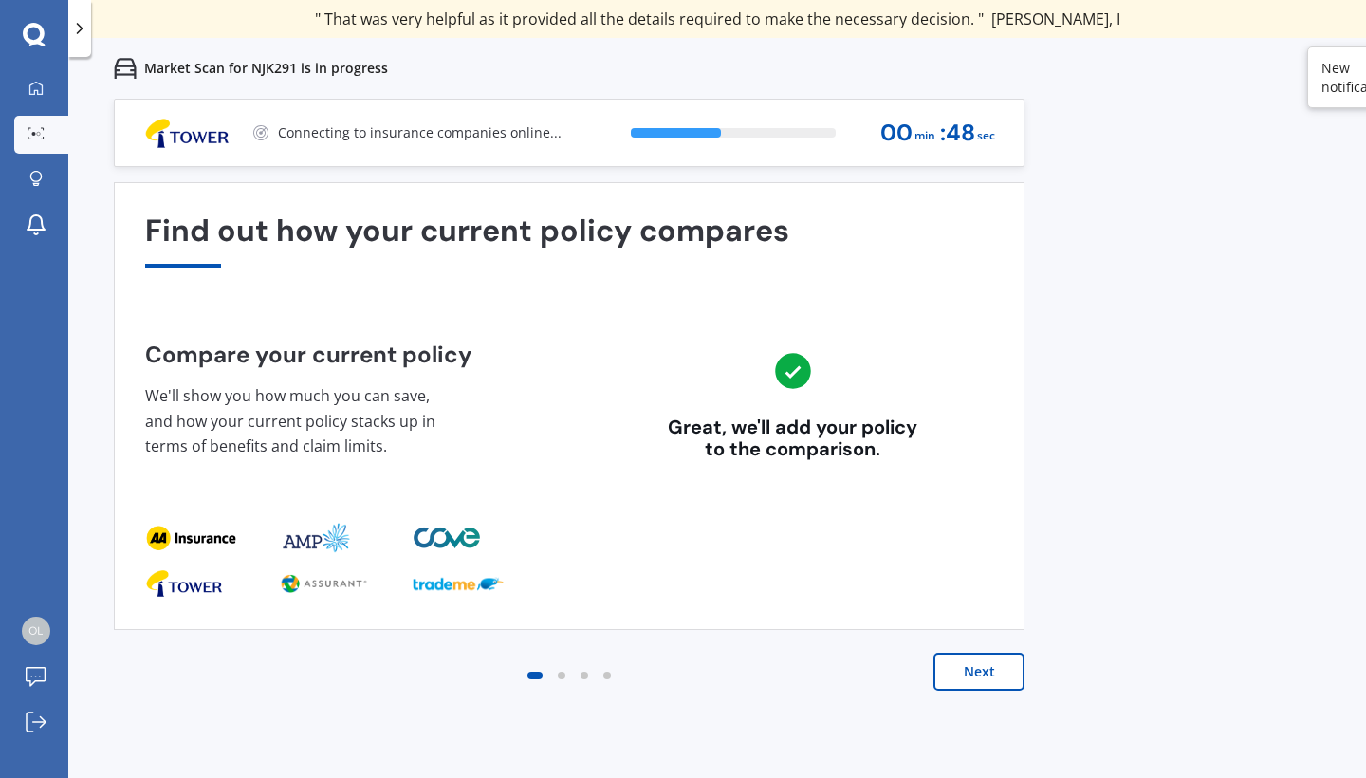
click at [966, 676] on button "Next" at bounding box center [978, 671] width 91 height 38
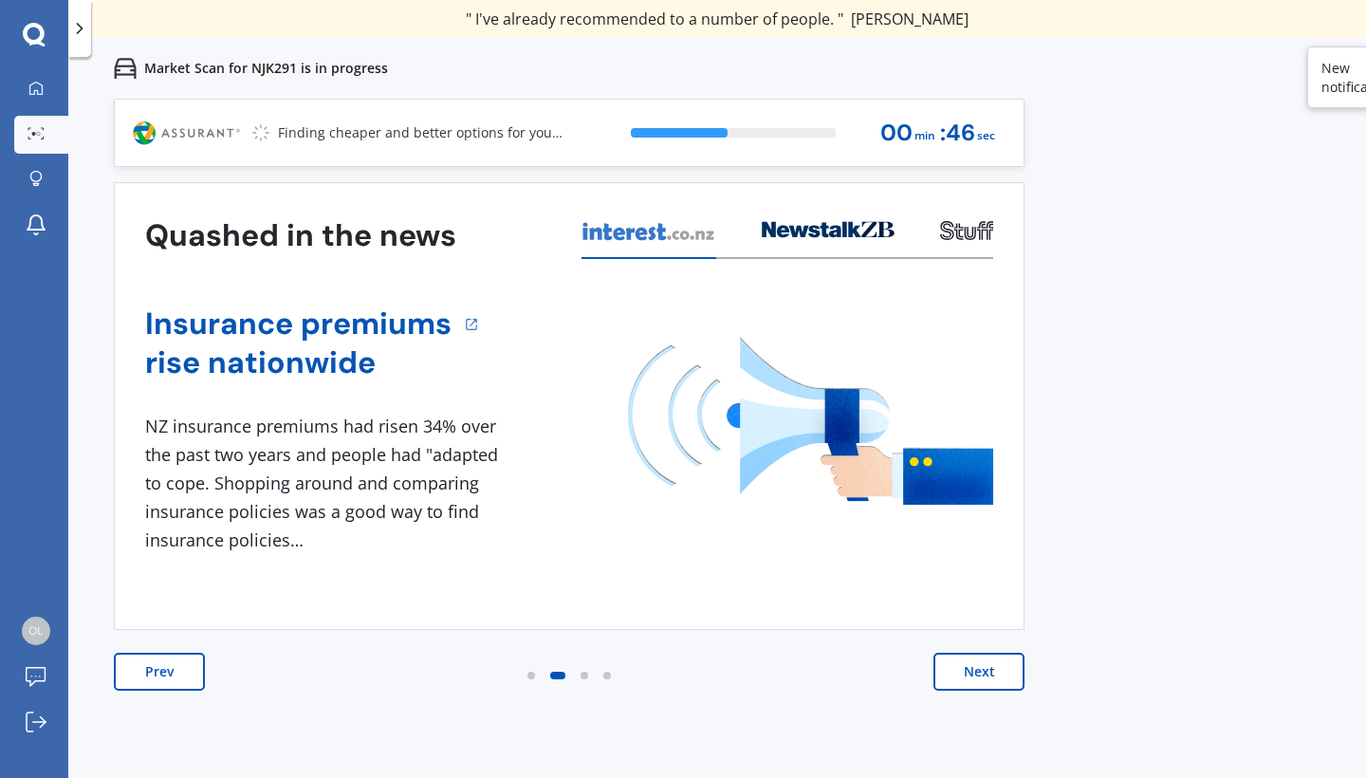
click at [967, 676] on button "Next" at bounding box center [978, 671] width 91 height 38
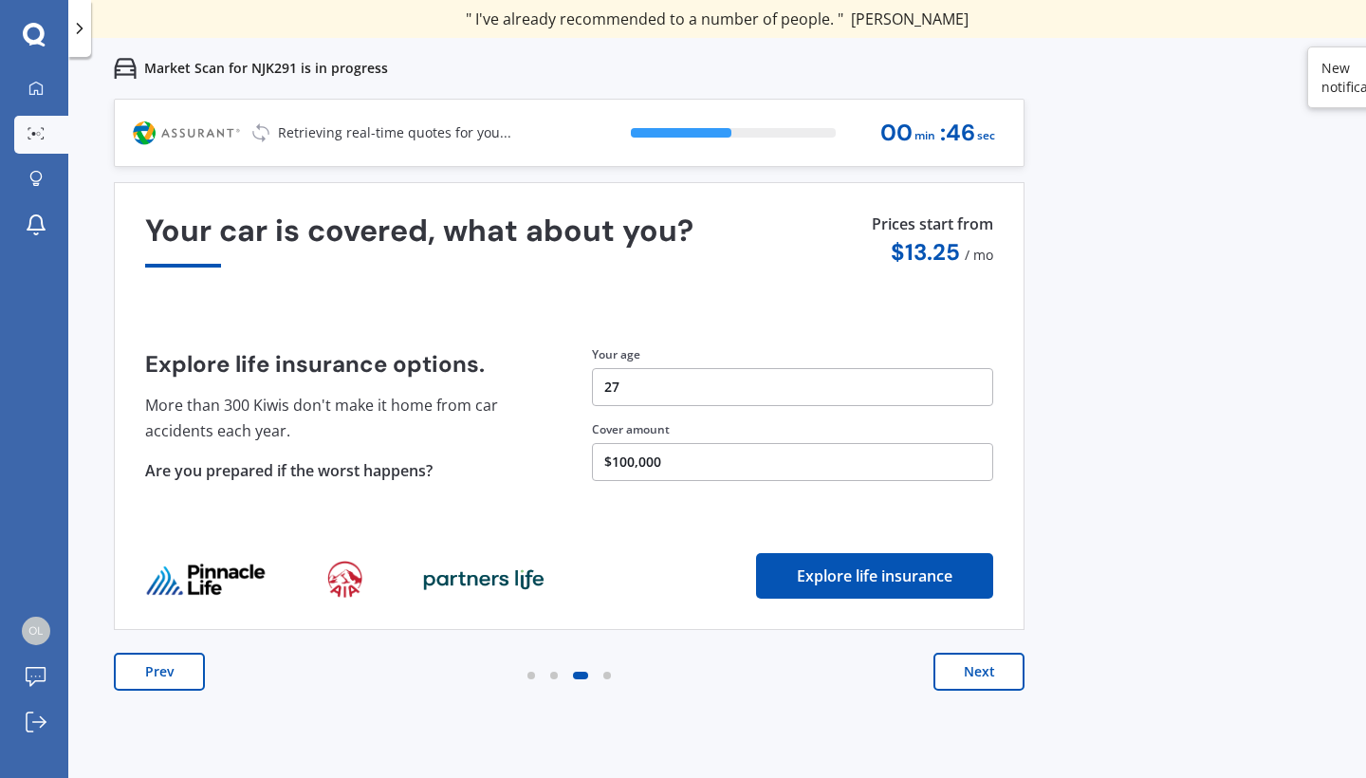
click at [967, 676] on button "Next" at bounding box center [978, 671] width 91 height 38
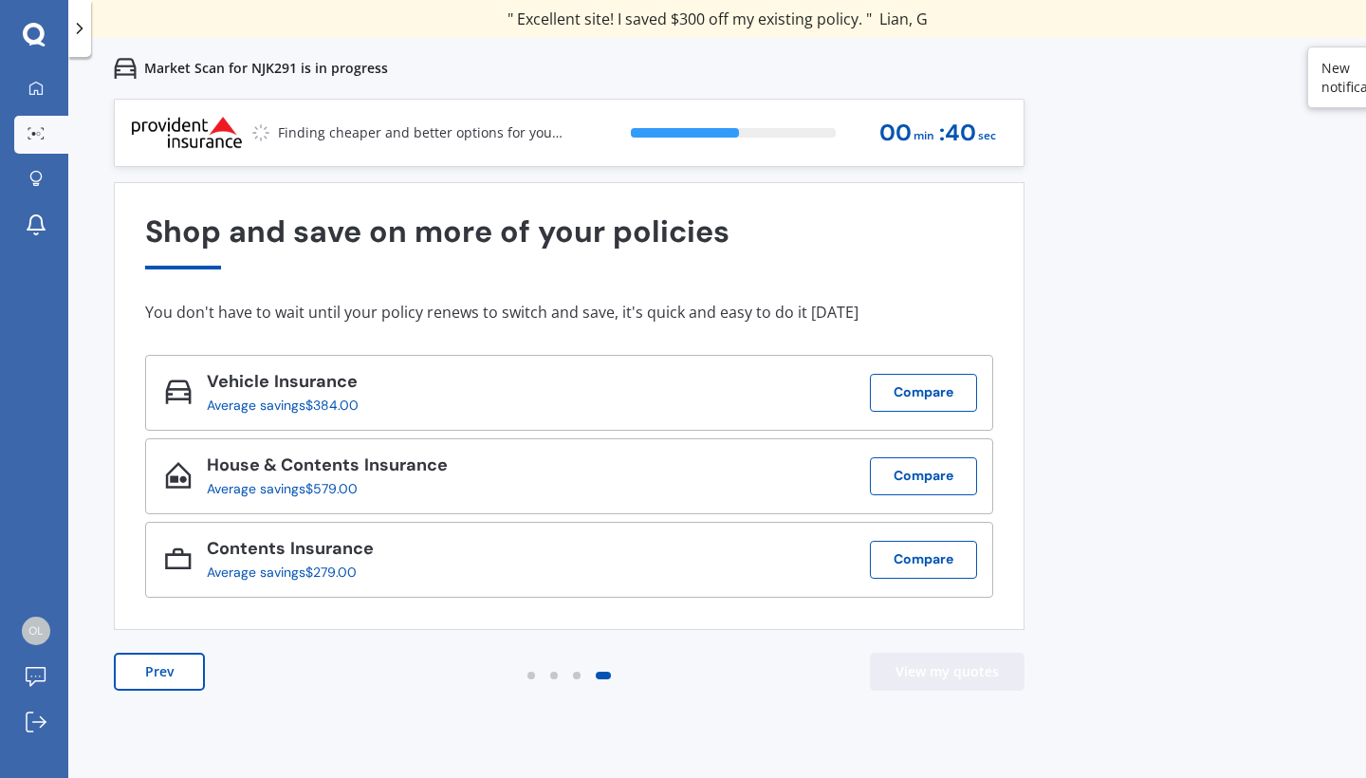
click at [967, 676] on button "View my quotes" at bounding box center [947, 671] width 155 height 38
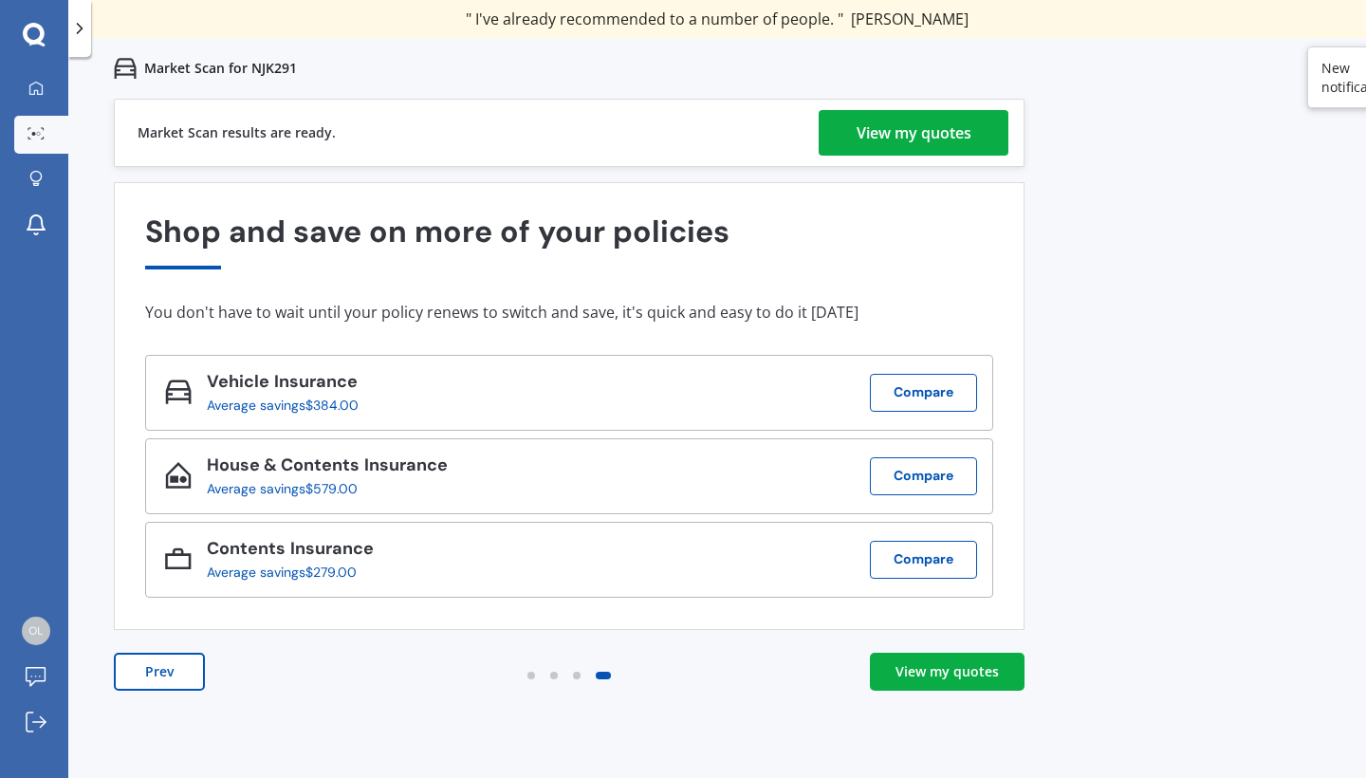
click at [937, 131] on div "View my quotes" at bounding box center [913, 133] width 115 height 46
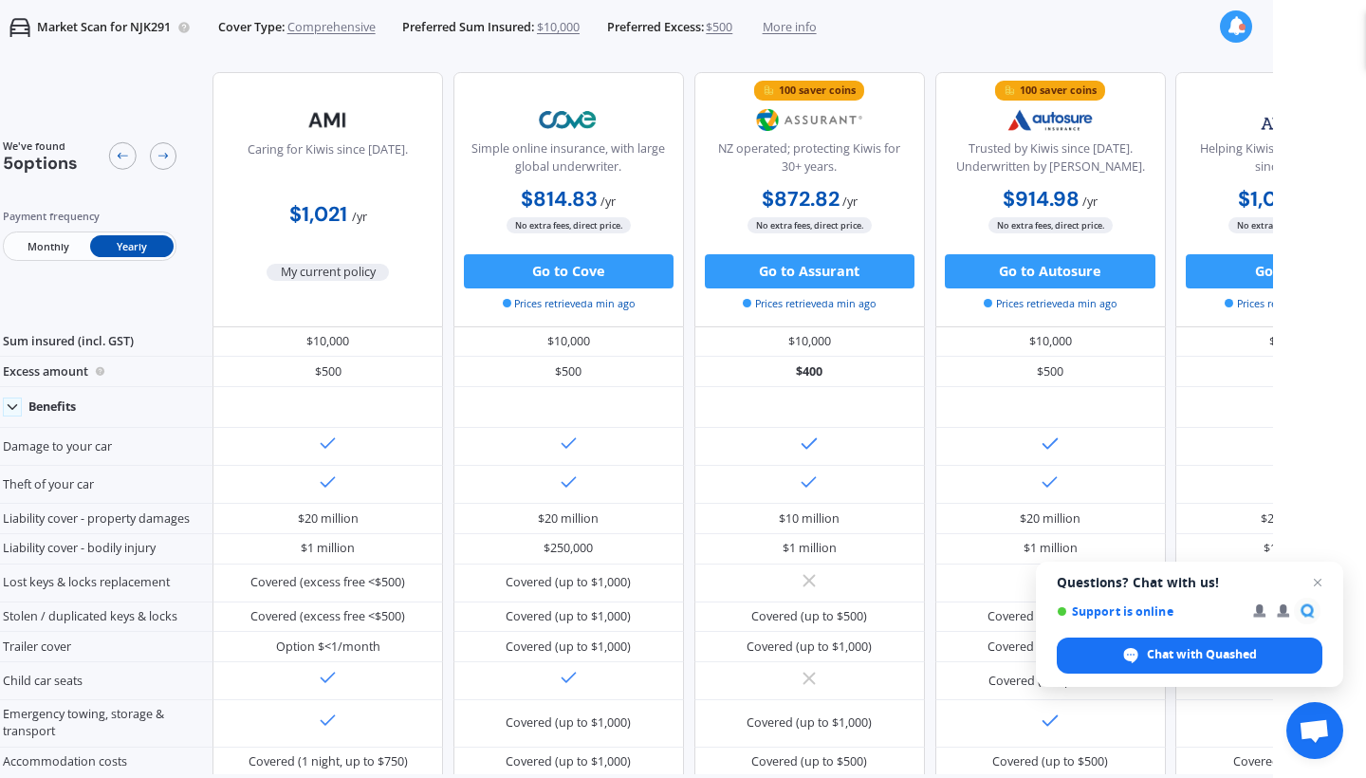
scroll to position [0, 1]
